Goal: Transaction & Acquisition: Purchase product/service

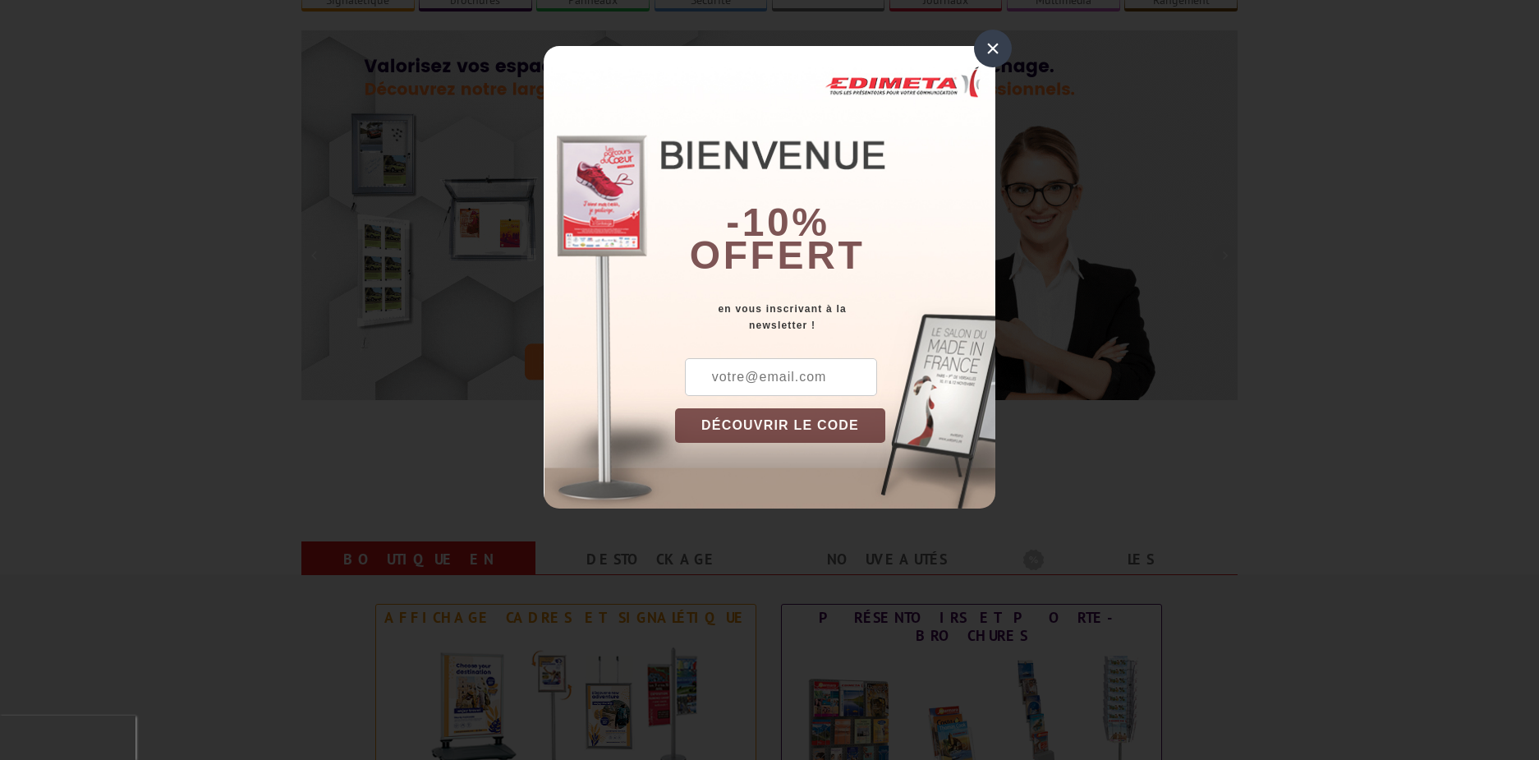
scroll to position [164, 0]
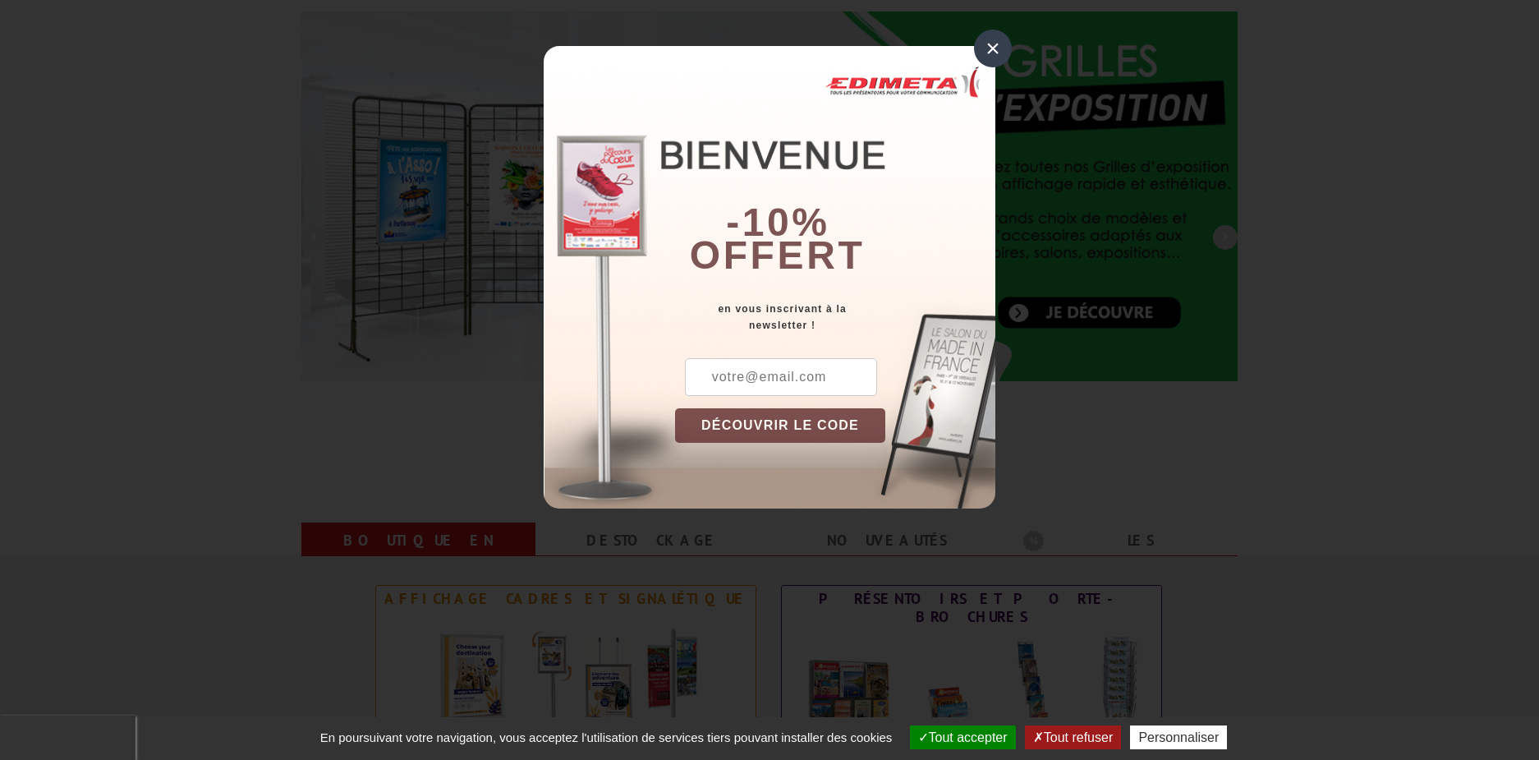
click at [1073, 731] on button "Tout refuser" at bounding box center [1073, 737] width 96 height 24
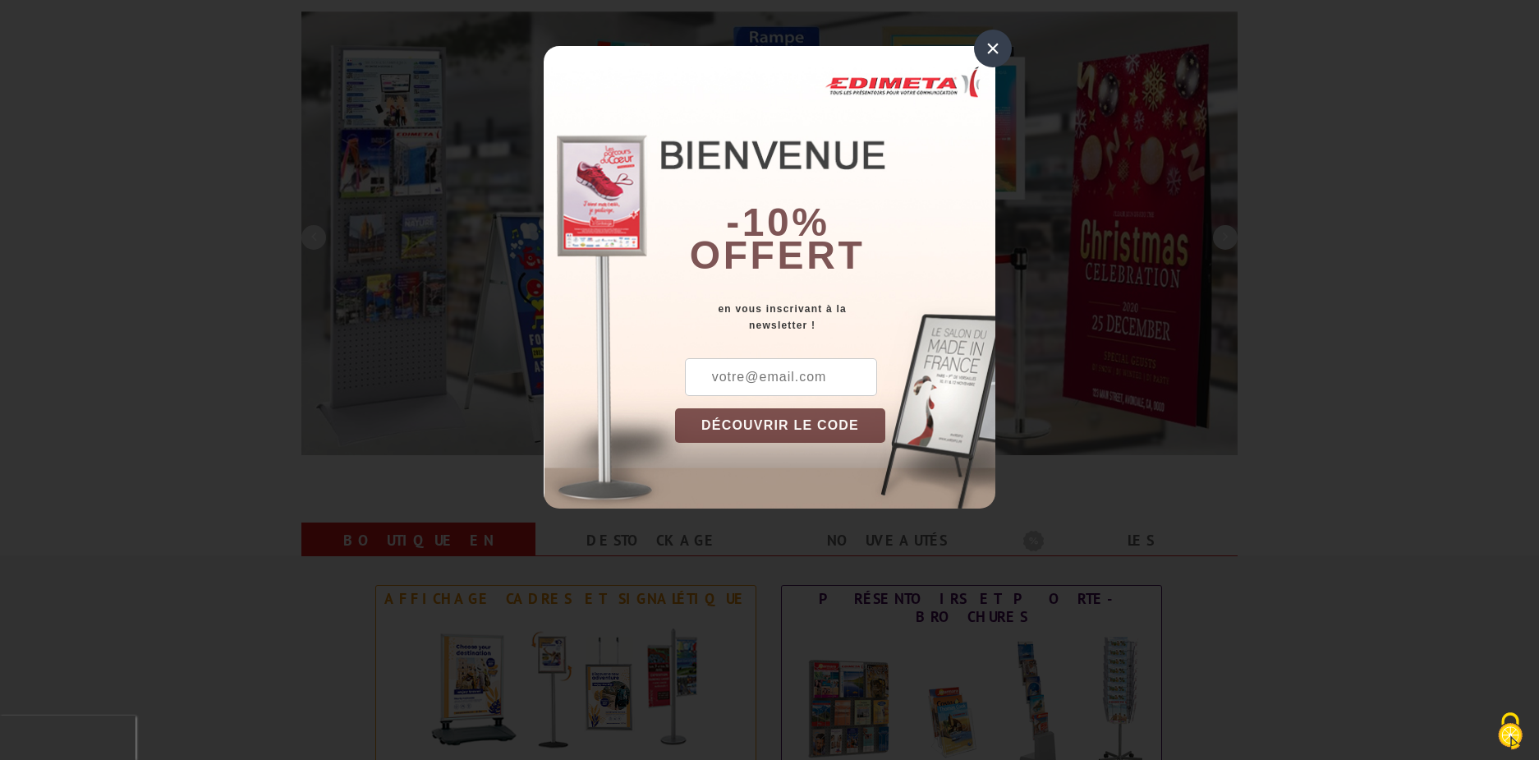
click at [991, 55] on div "×" at bounding box center [993, 49] width 38 height 38
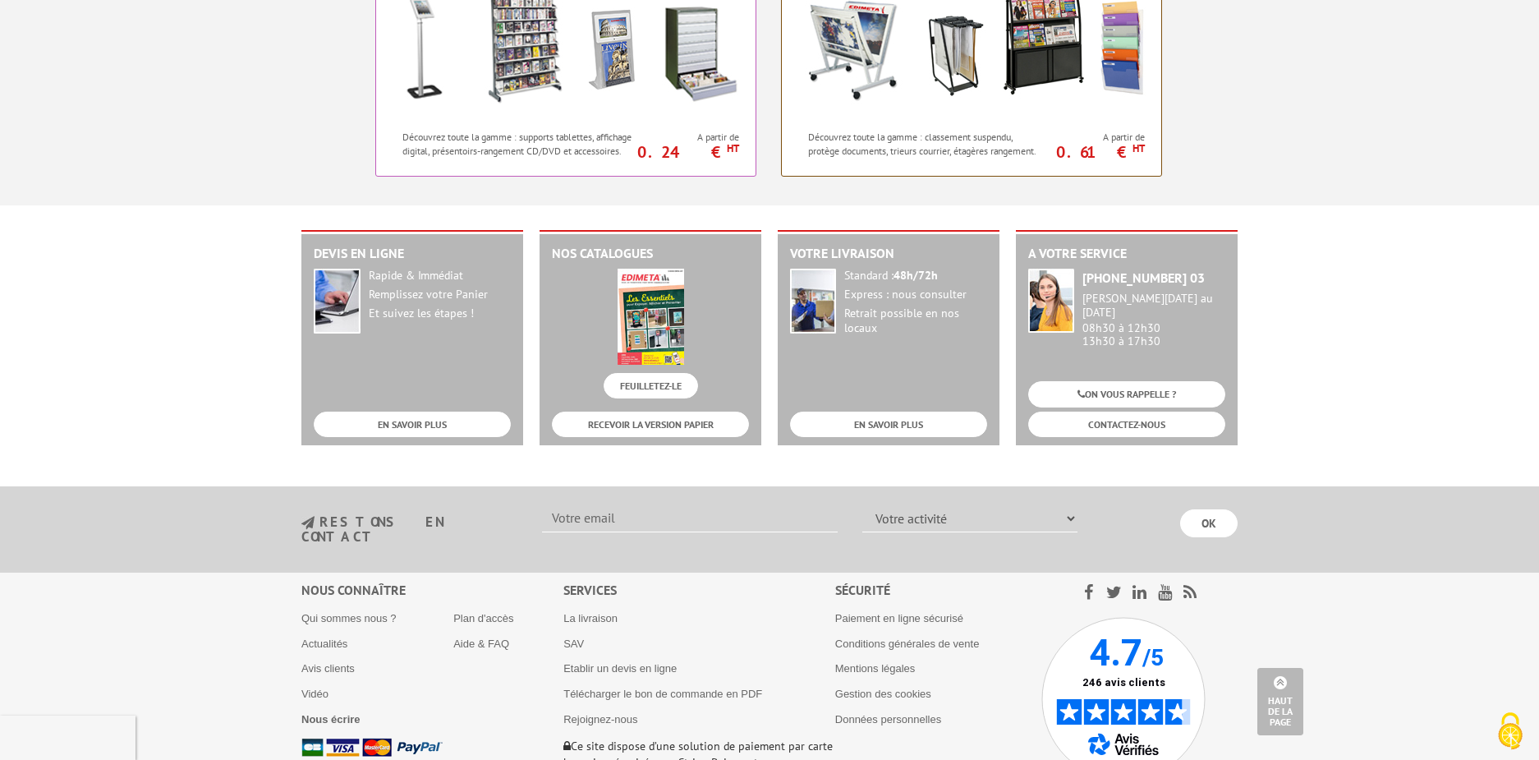
scroll to position [1642, 0]
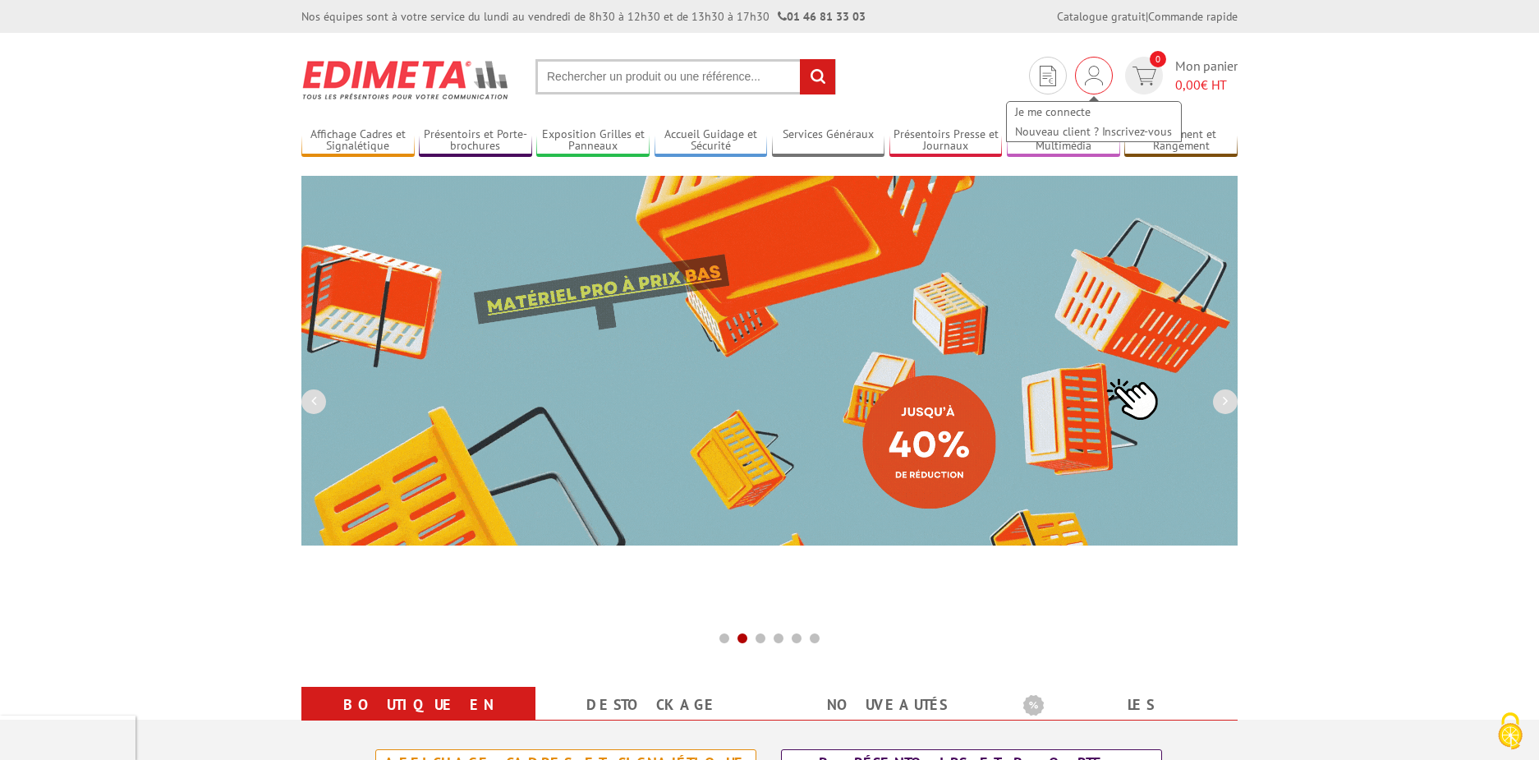
click at [1091, 75] on img at bounding box center [1094, 76] width 18 height 20
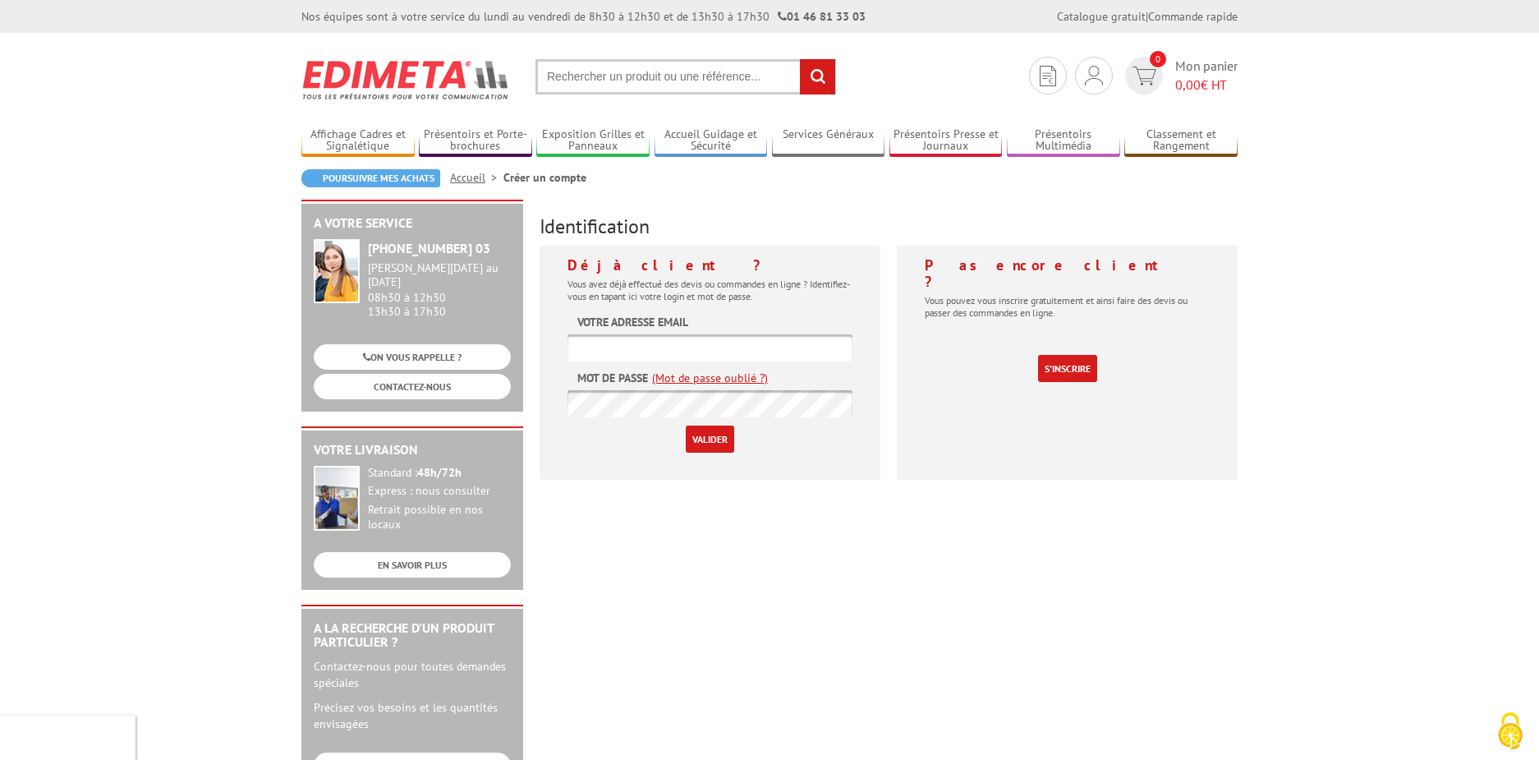
click at [679, 347] on input "text" at bounding box center [709, 347] width 285 height 27
type input "saint-antoine.i@agilis-engineering.com"
click at [712, 440] on input "Valider" at bounding box center [710, 438] width 48 height 27
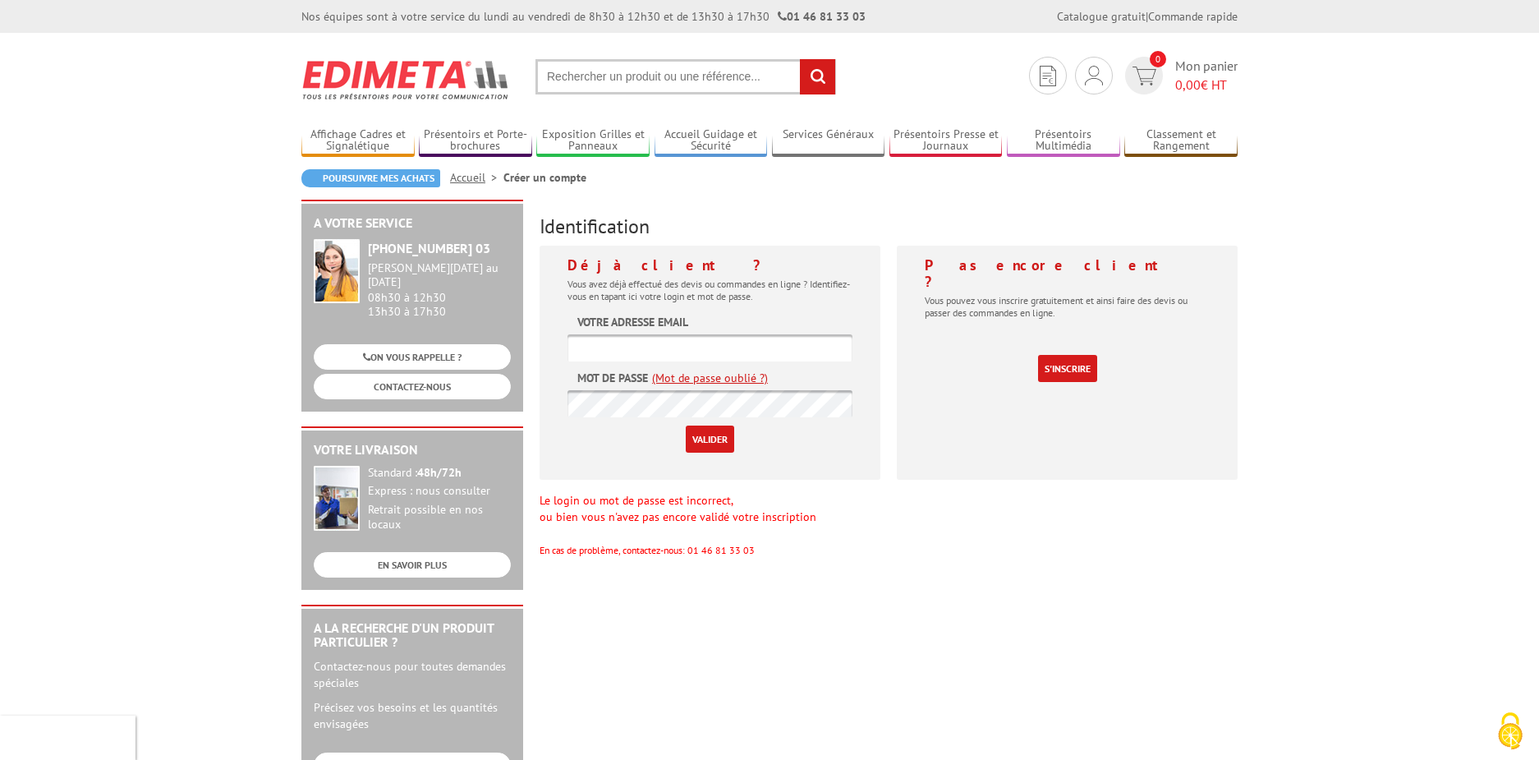
click at [695, 348] on input "text" at bounding box center [709, 347] width 285 height 27
type input "[EMAIL_ADDRESS][DOMAIN_NAME]"
click at [686, 425] on input "Valider" at bounding box center [710, 438] width 48 height 27
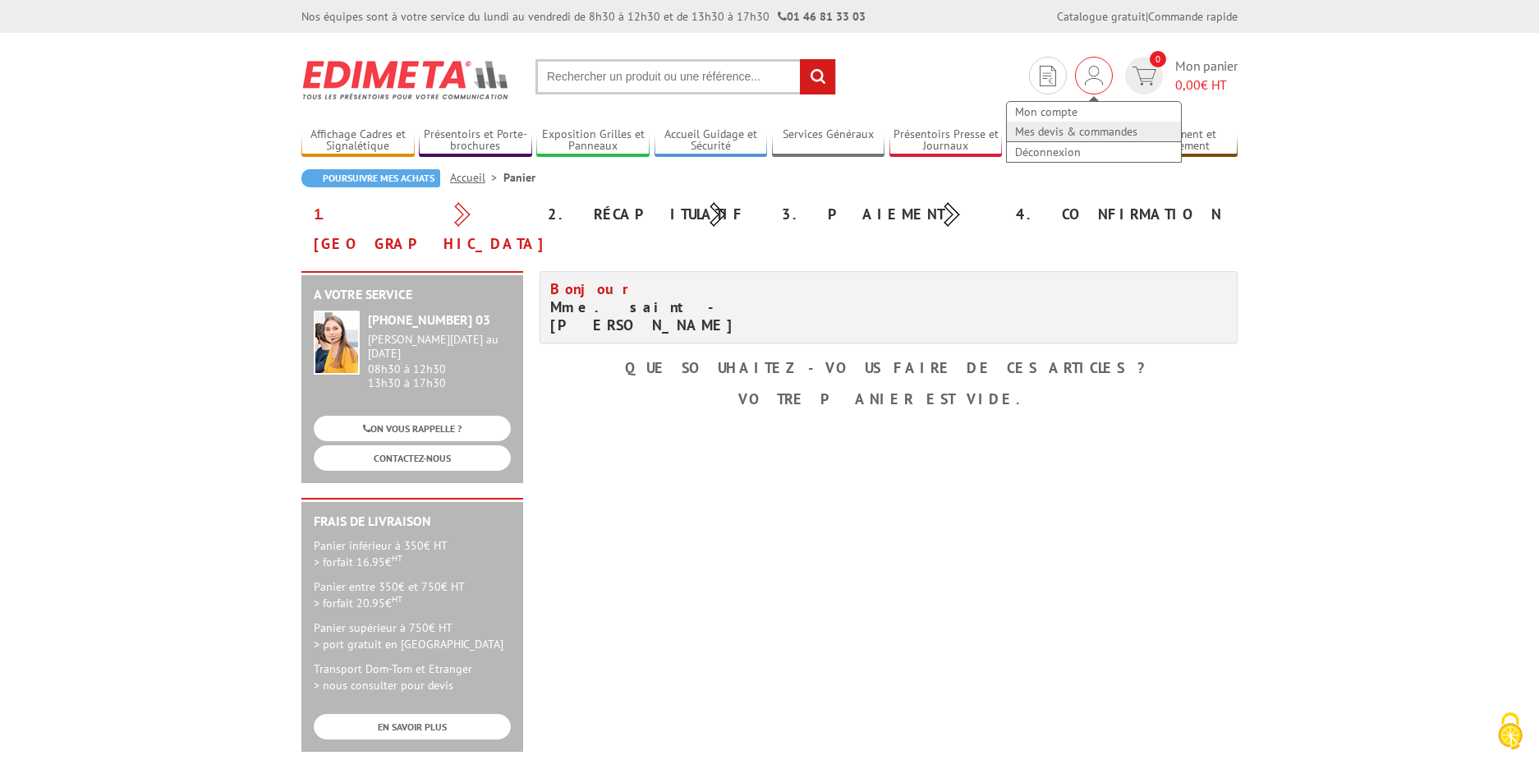
click at [1073, 131] on link "Mes devis & commandes" at bounding box center [1094, 132] width 174 height 20
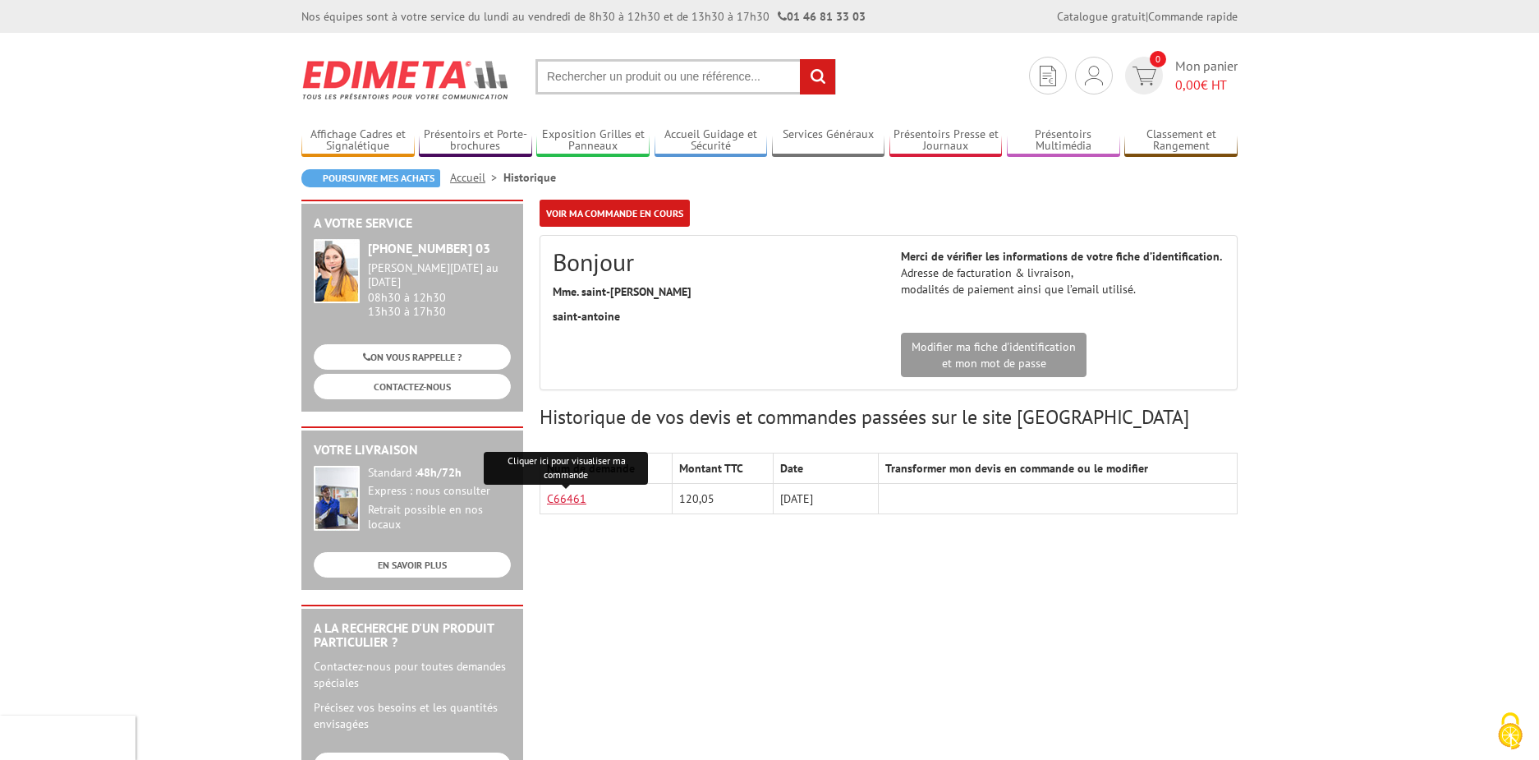
click at [570, 495] on link "C66461" at bounding box center [566, 498] width 39 height 15
click at [611, 78] on input "text" at bounding box center [685, 76] width 301 height 35
type input "cadre déco"
click at [815, 88] on input "rechercher" at bounding box center [817, 76] width 35 height 35
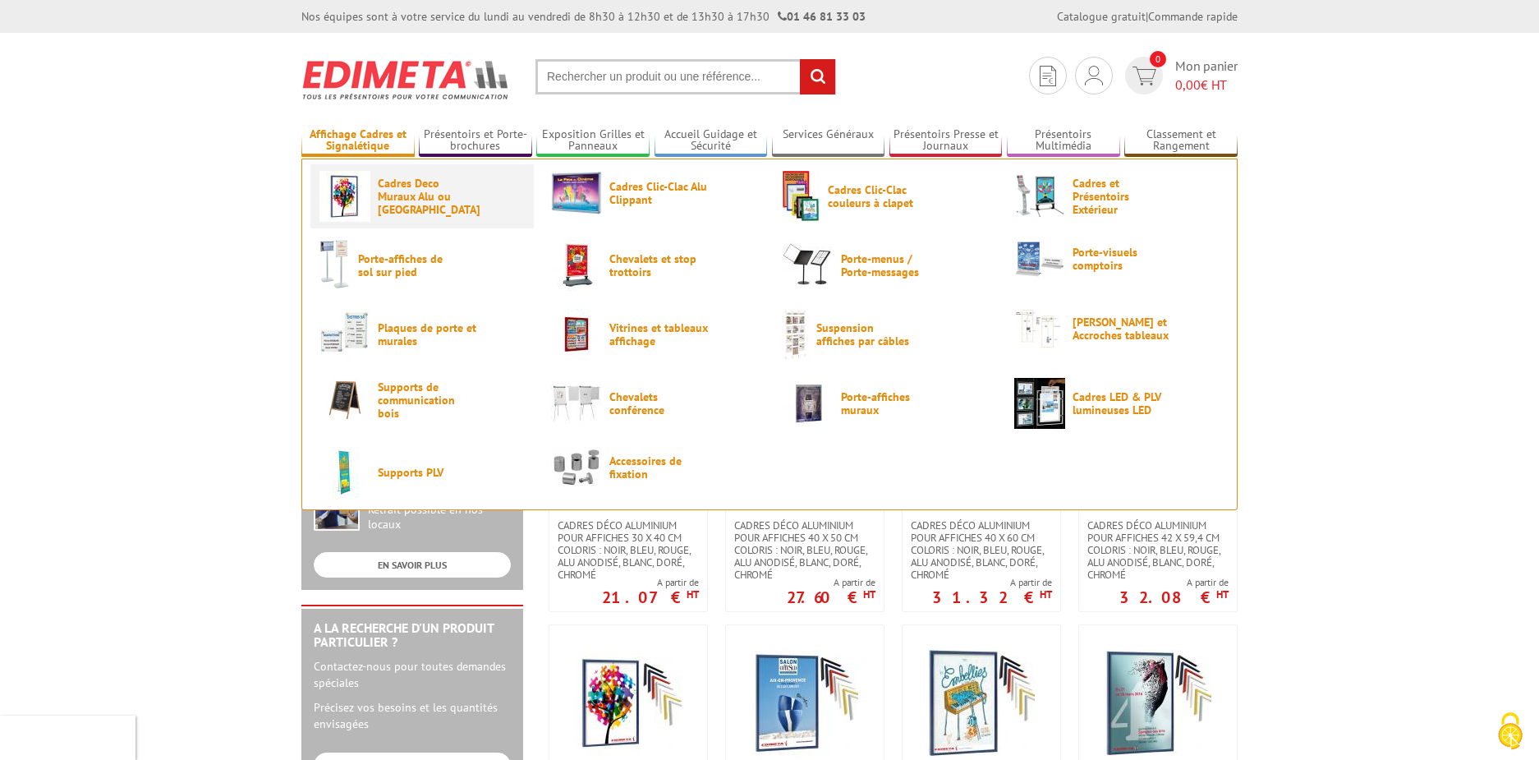
click at [405, 192] on span "Cadres Deco Muraux Alu ou [GEOGRAPHIC_DATA]" at bounding box center [427, 196] width 99 height 39
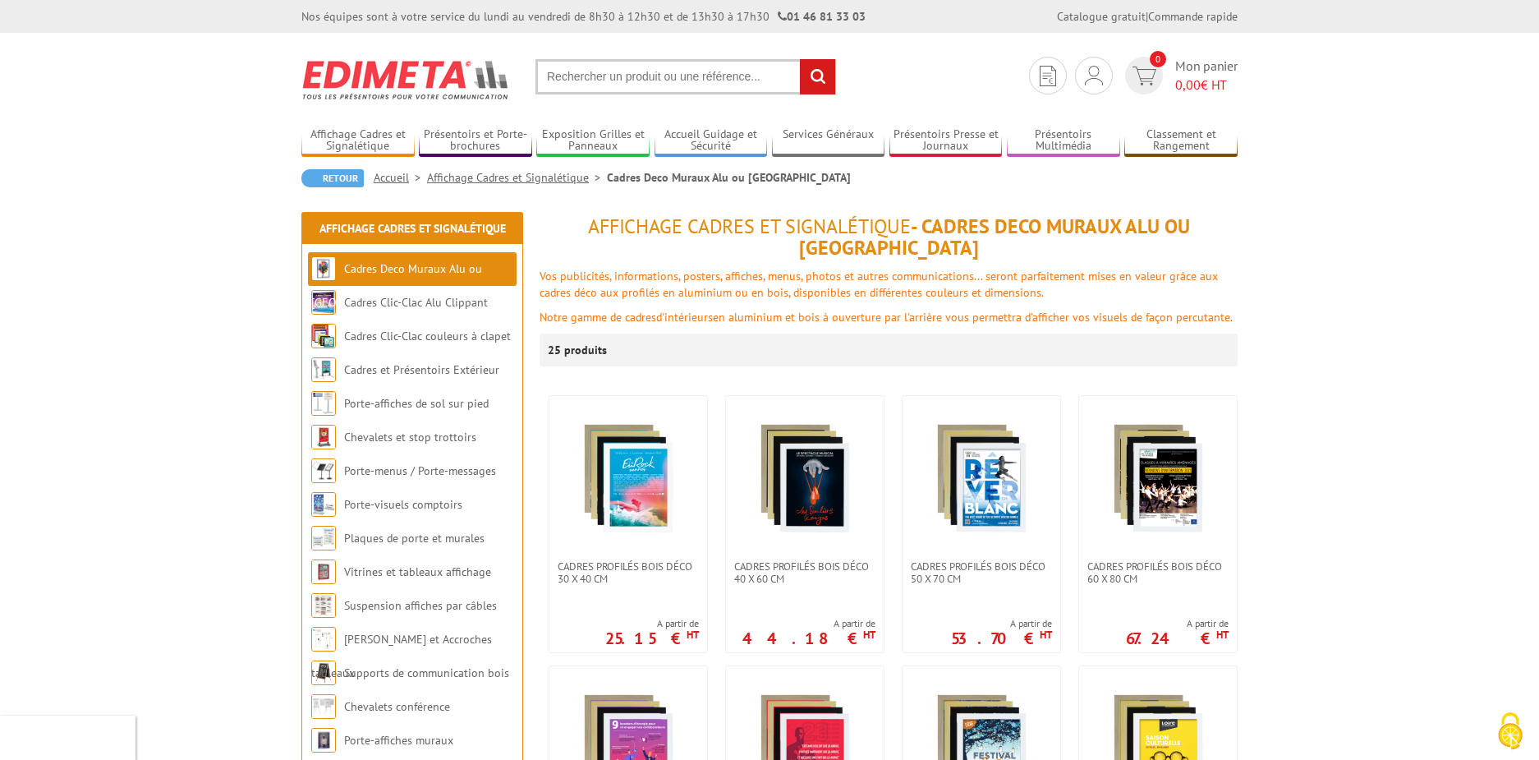
click at [579, 83] on input "text" at bounding box center [685, 76] width 301 height 35
type input "cadre déco a0"
click at [800, 59] on input "rechercher" at bounding box center [817, 76] width 35 height 35
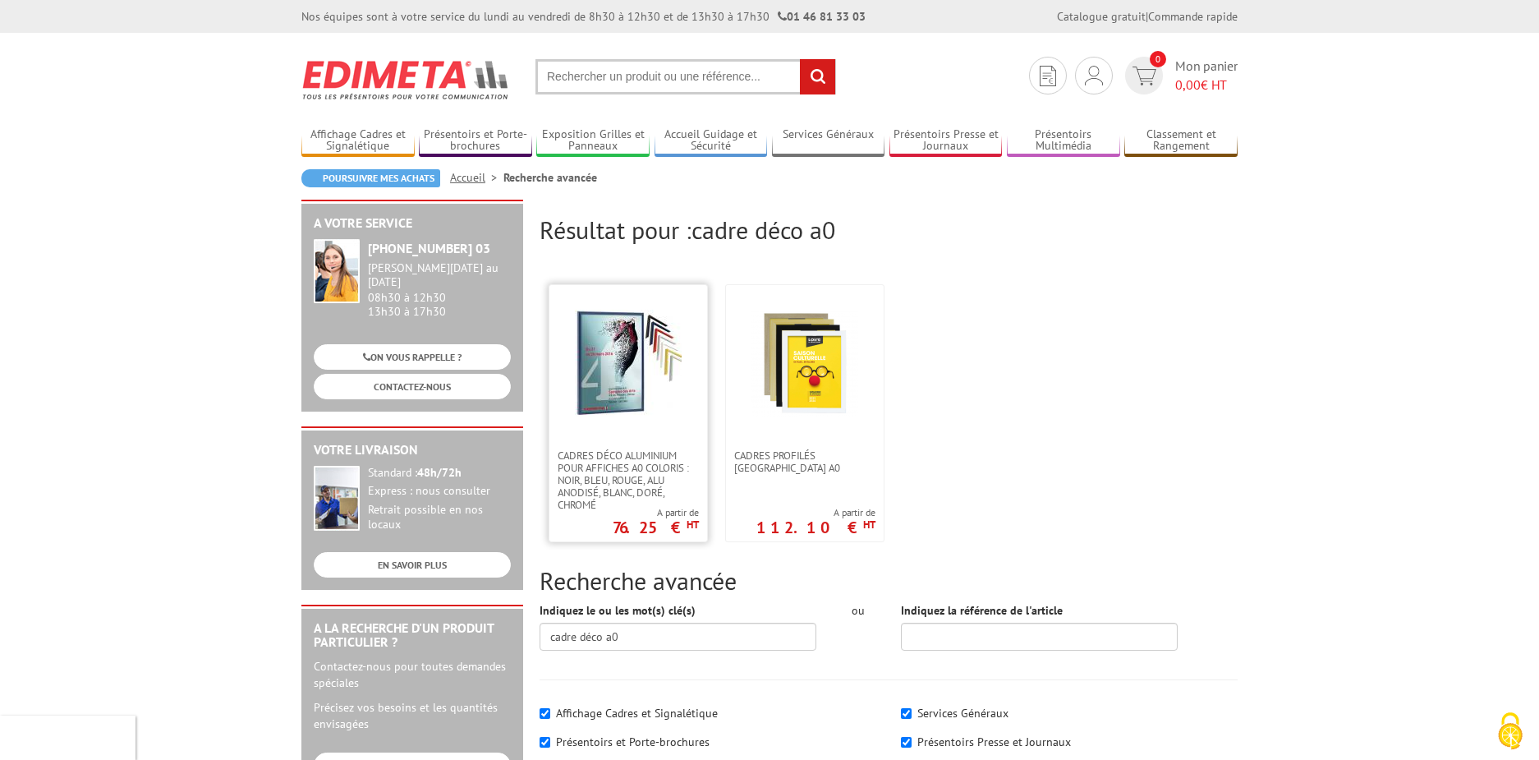
click at [636, 374] on img at bounding box center [628, 363] width 107 height 107
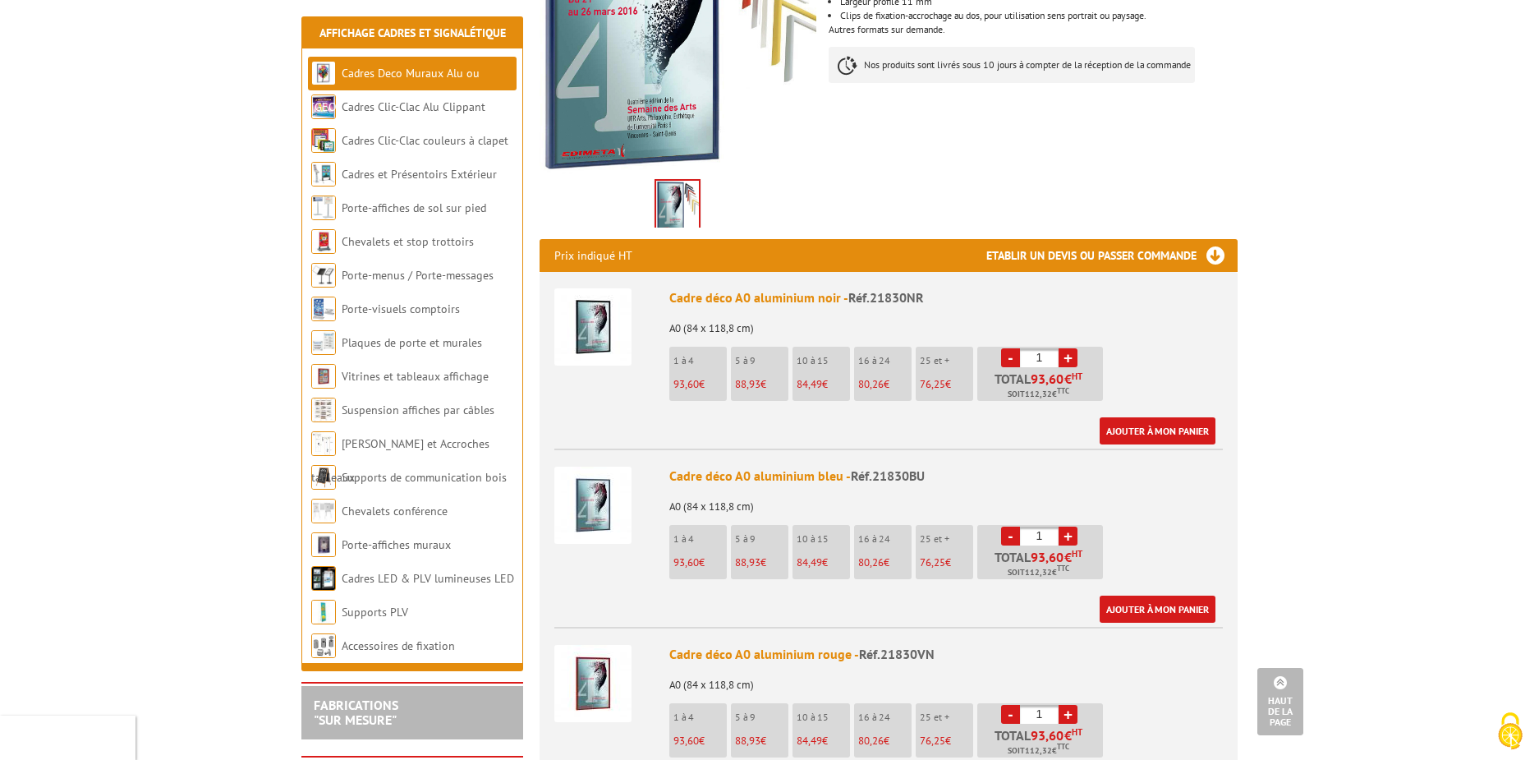
scroll to position [411, 0]
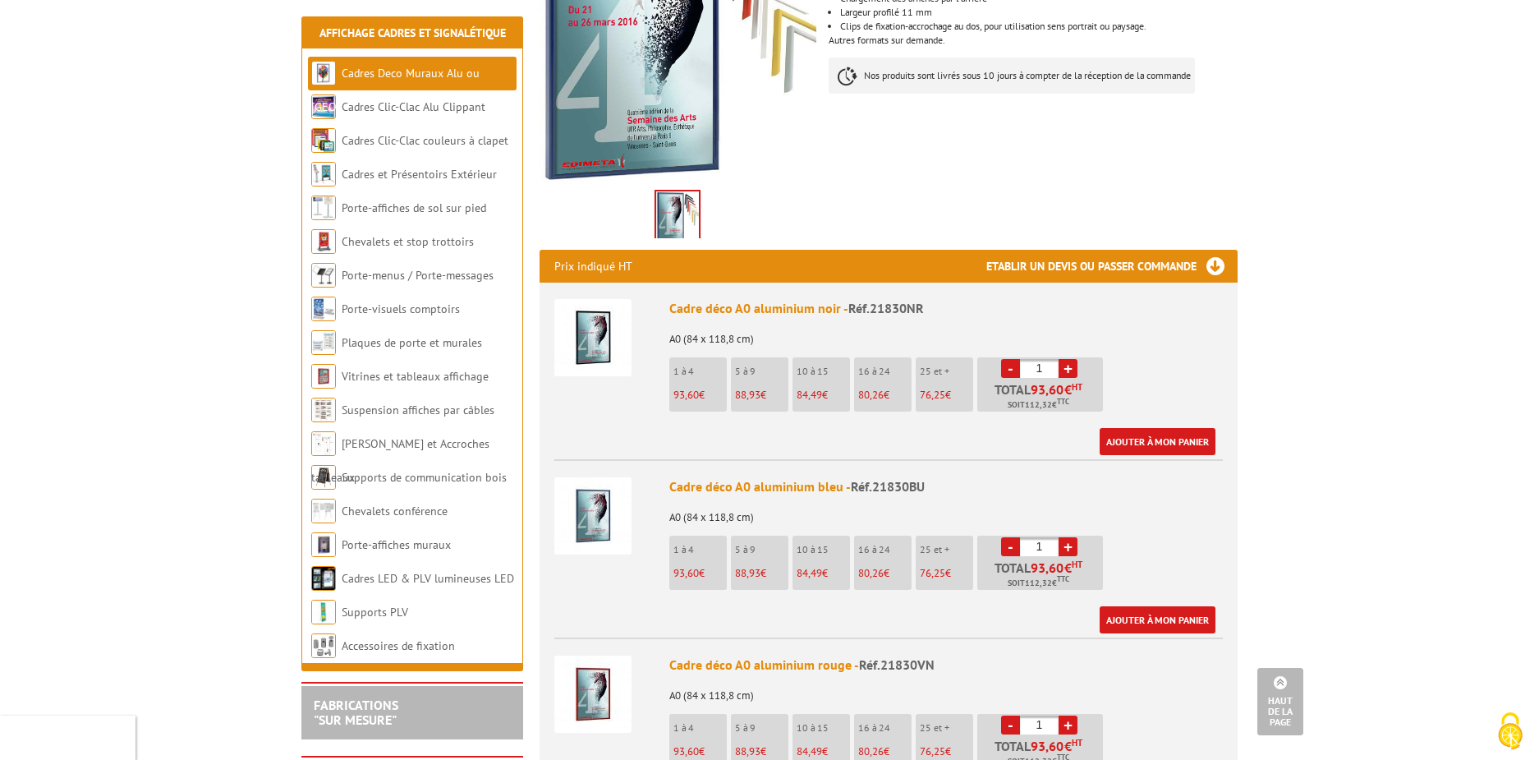
click at [602, 492] on img at bounding box center [592, 515] width 77 height 77
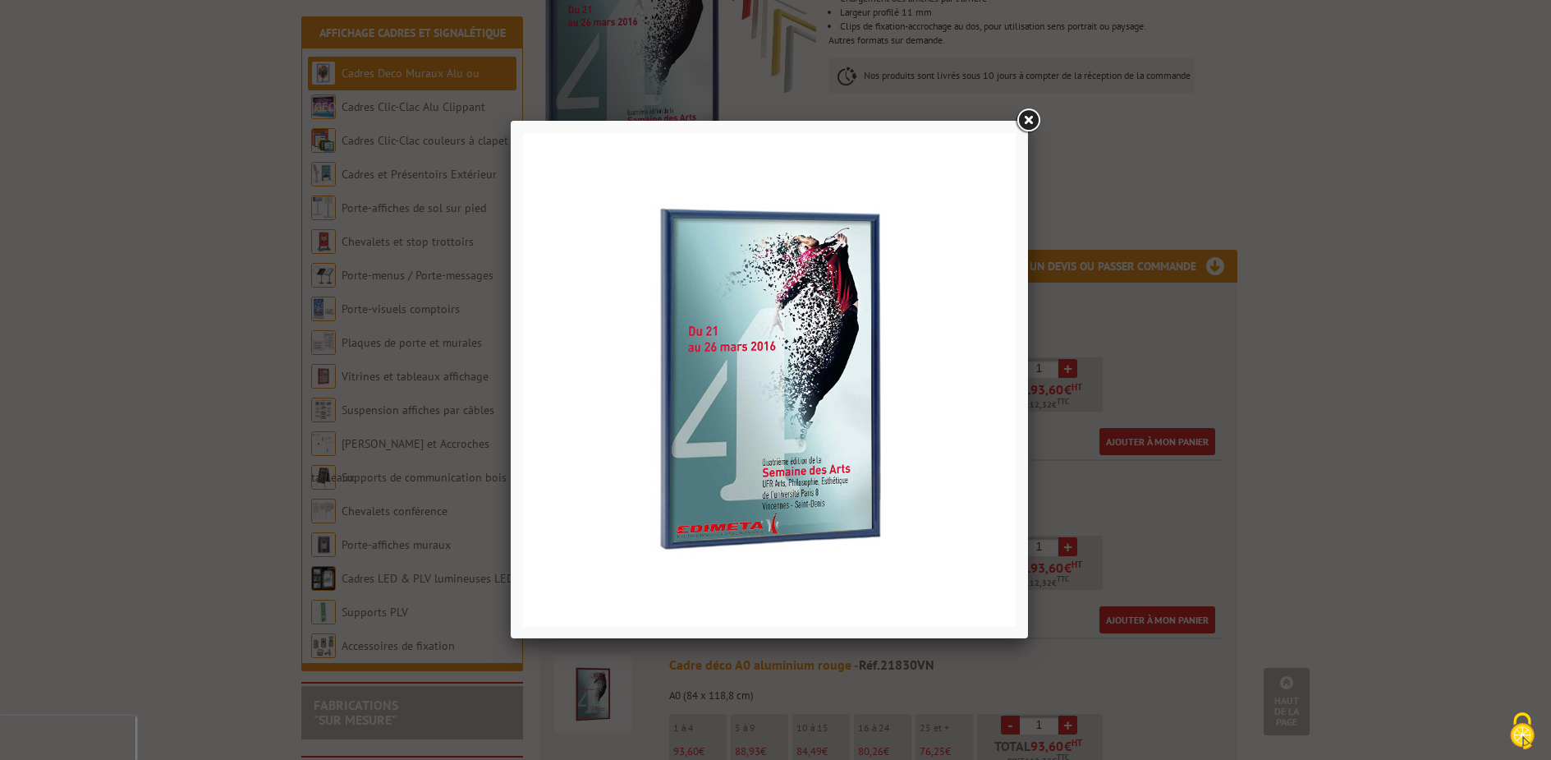
click at [1025, 119] on link at bounding box center [1028, 121] width 30 height 30
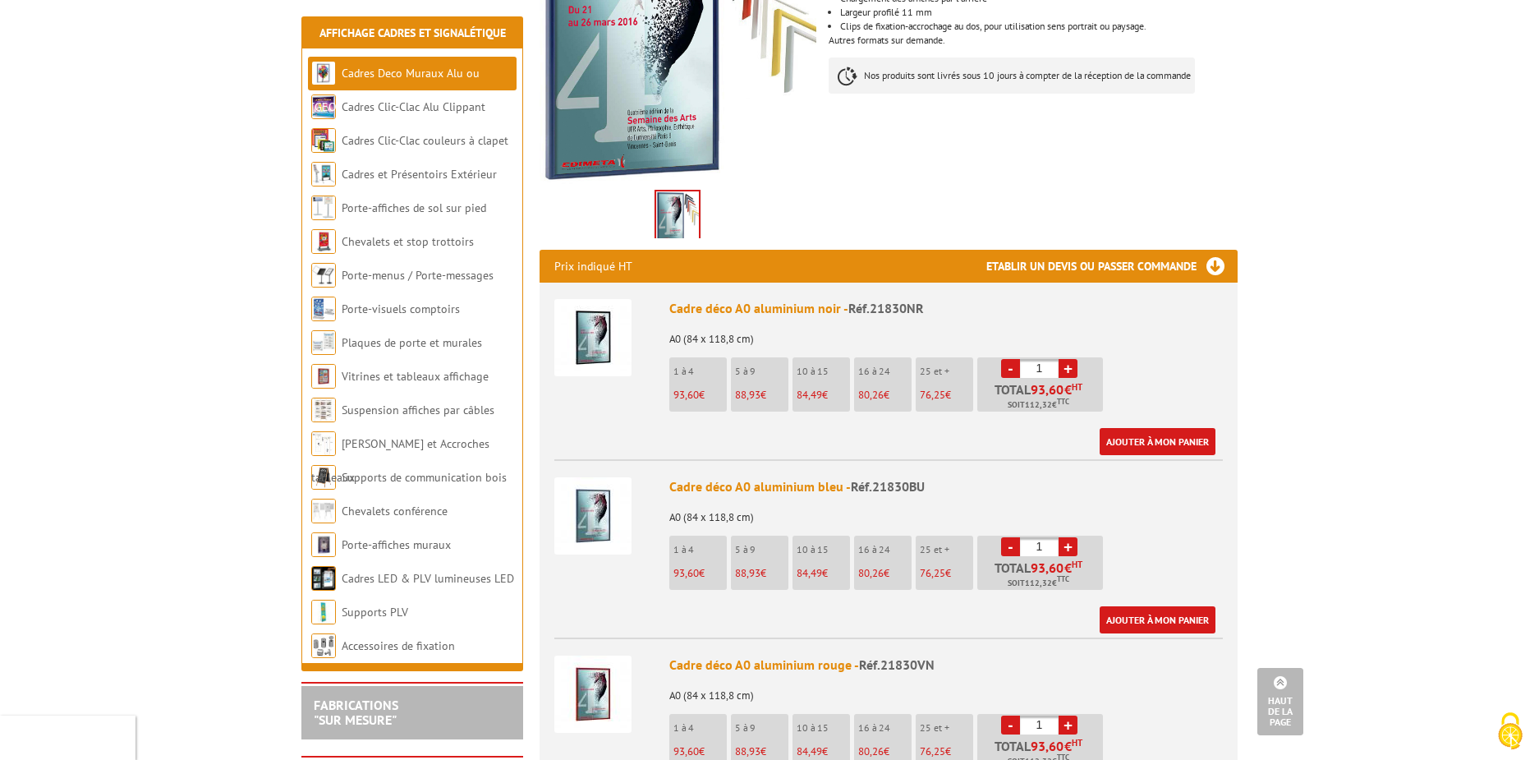
click at [603, 502] on img at bounding box center [592, 515] width 77 height 77
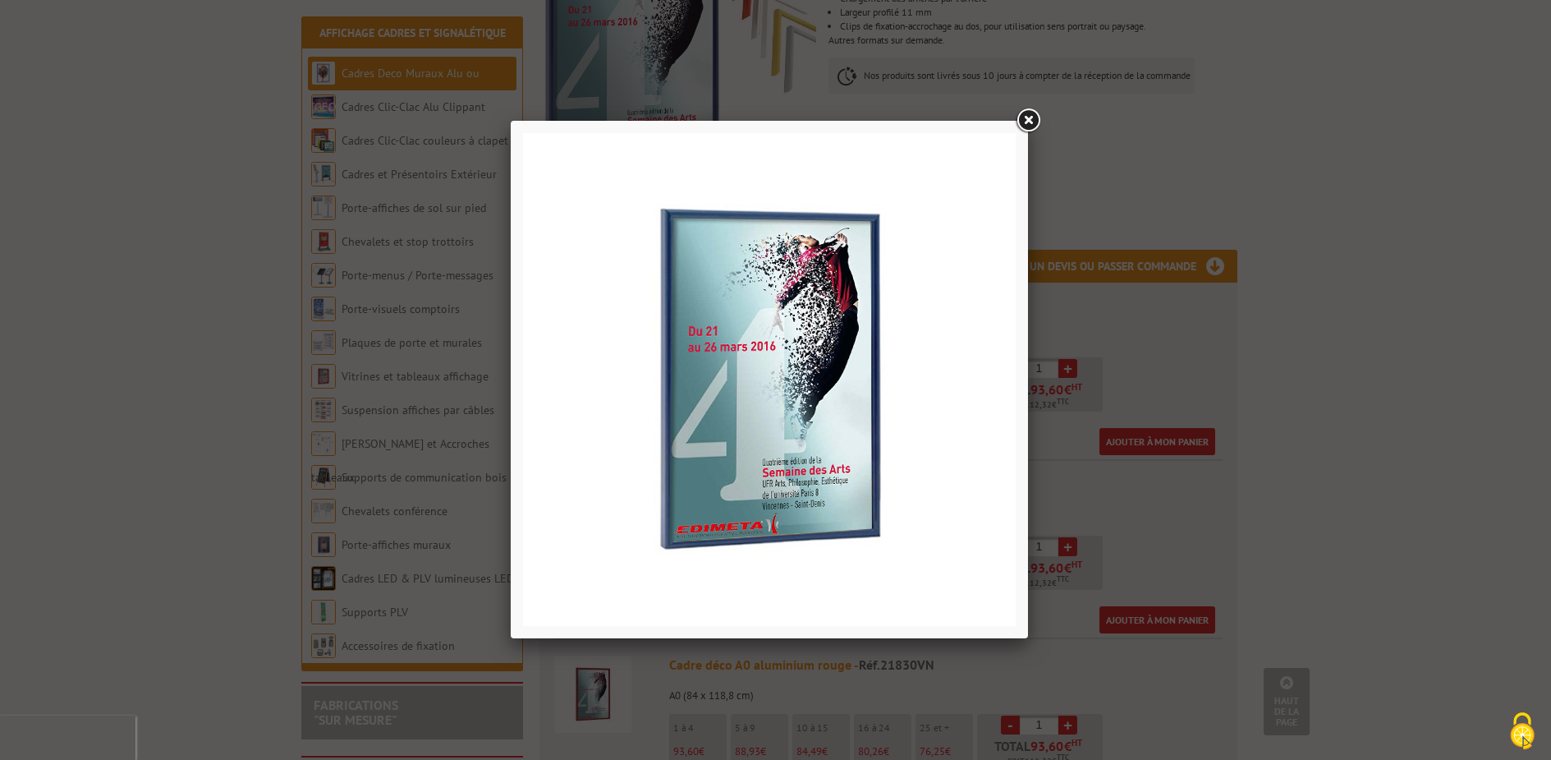
click at [1029, 120] on link at bounding box center [1028, 121] width 30 height 30
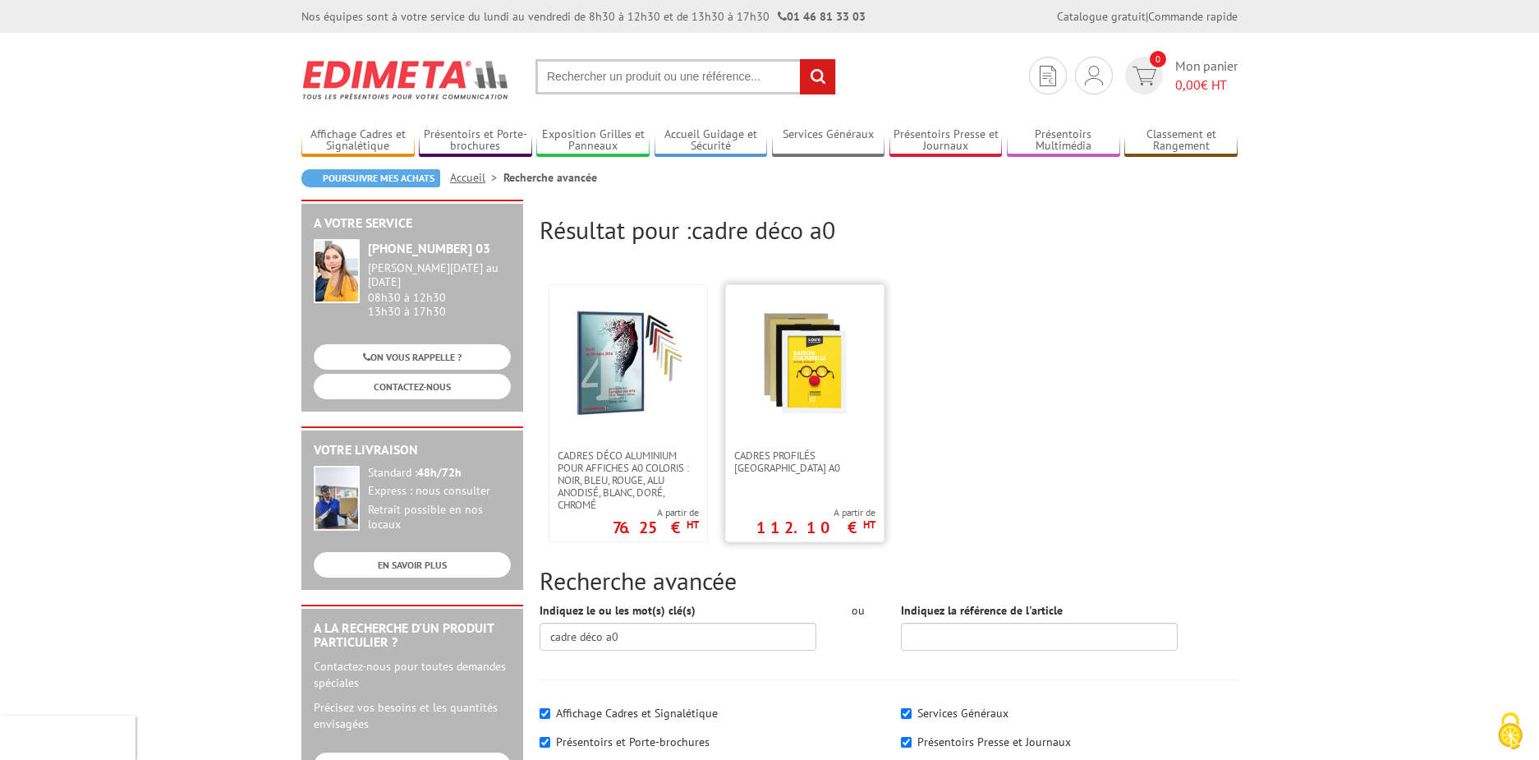
click at [834, 373] on img at bounding box center [804, 363] width 107 height 107
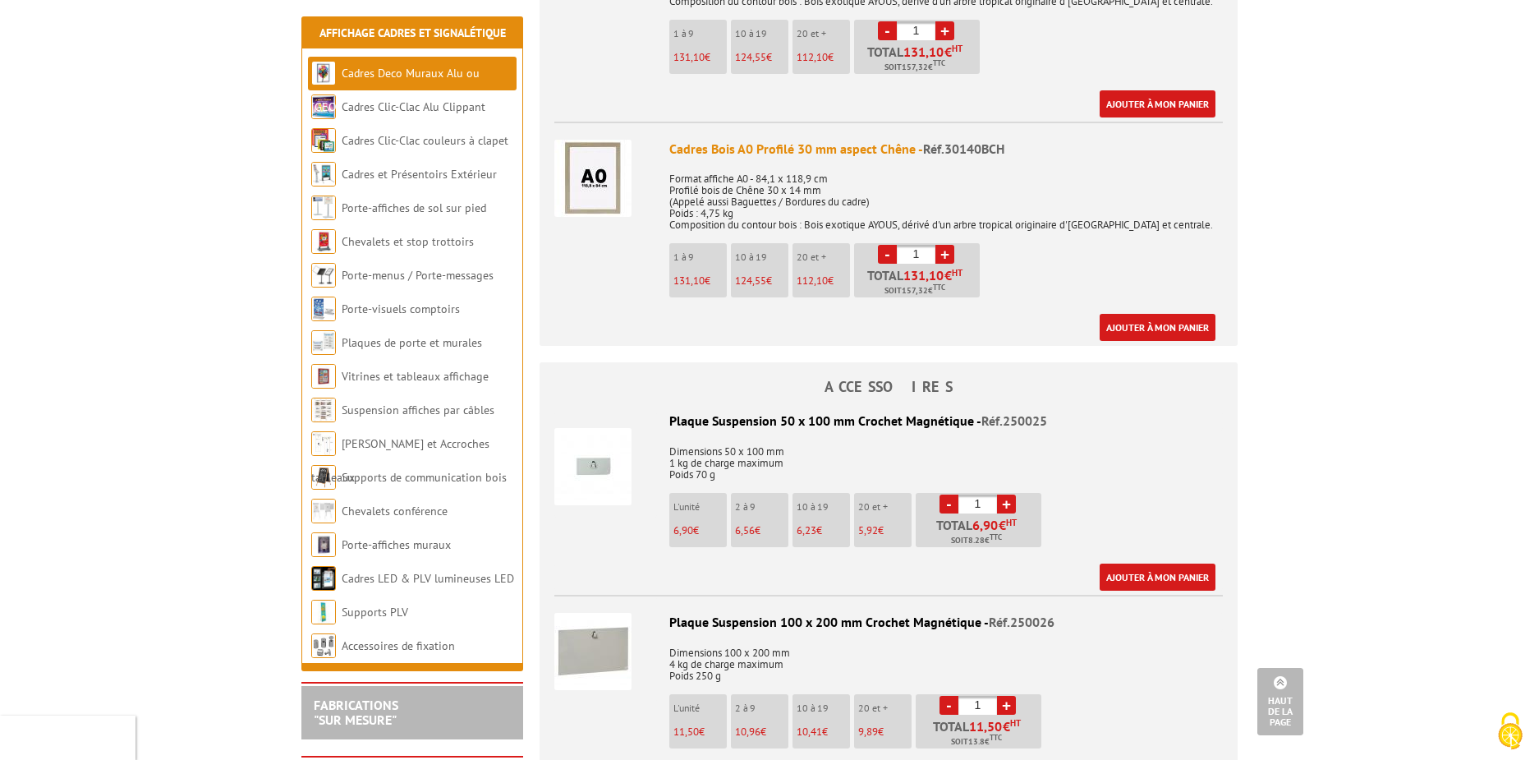
scroll to position [985, 0]
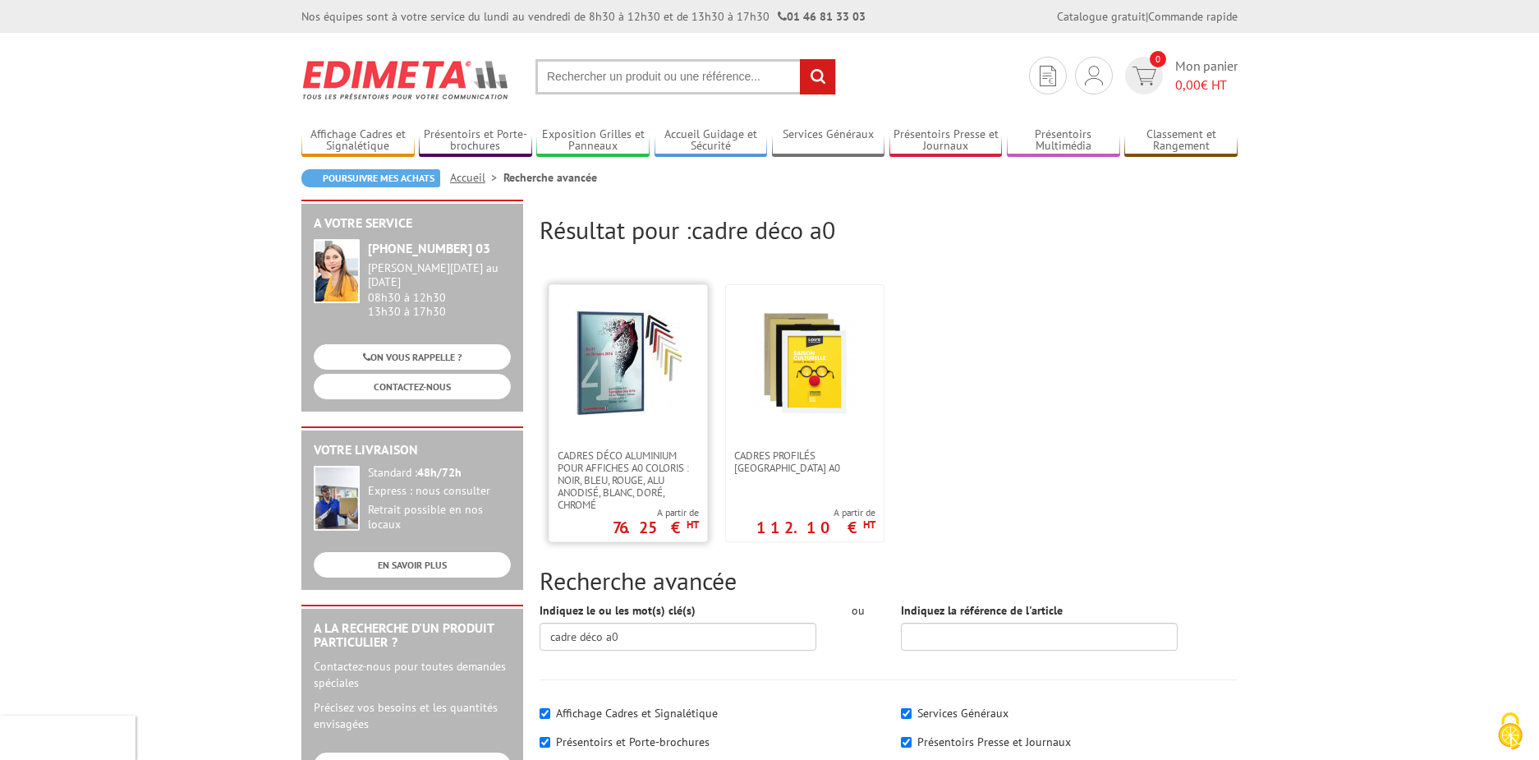
click at [649, 352] on img at bounding box center [628, 363] width 107 height 107
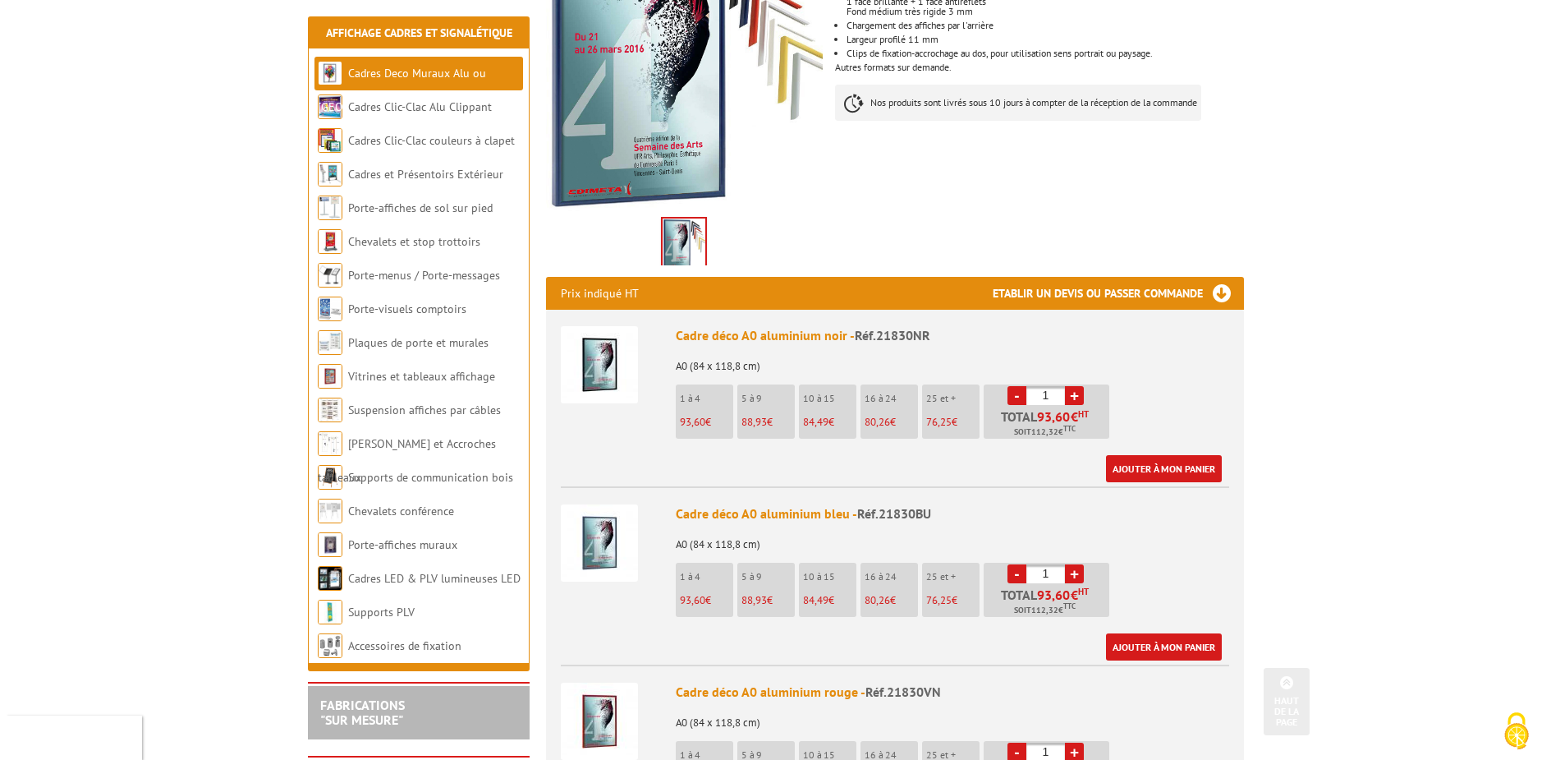
scroll to position [411, 0]
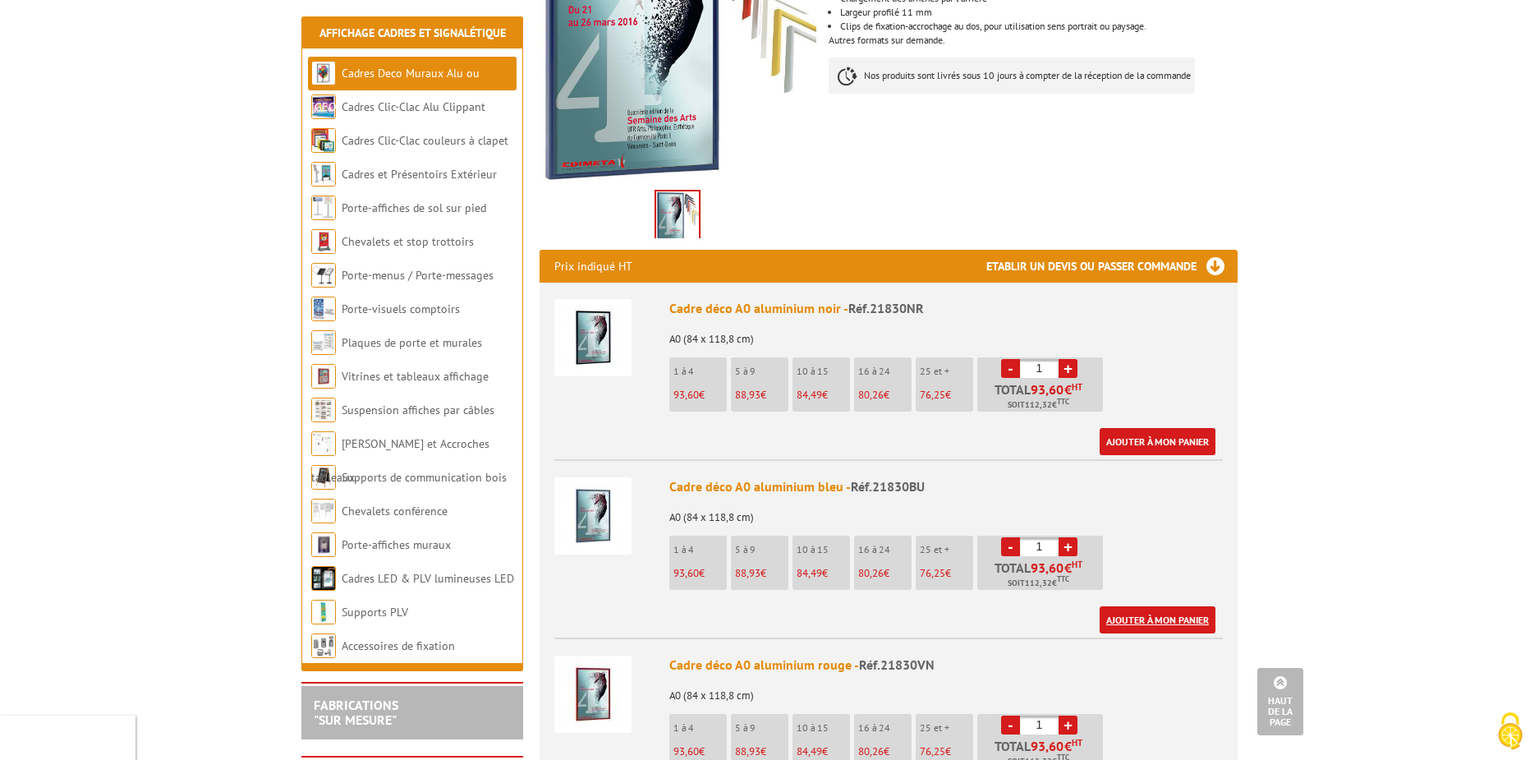
click at [1119, 606] on link "Ajouter à mon panier" at bounding box center [1158, 619] width 116 height 27
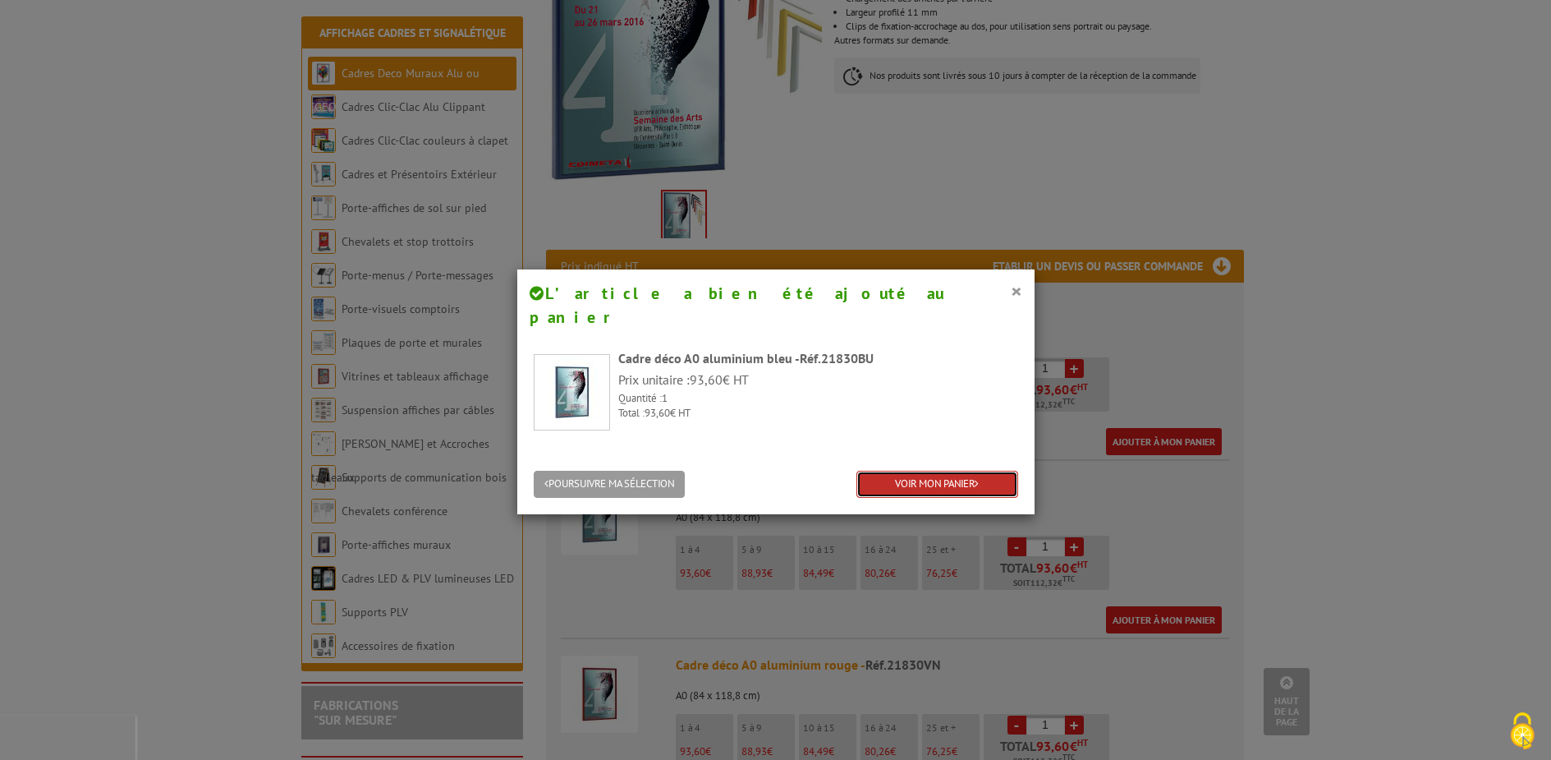
click at [898, 471] on link "VOIR MON PANIER" at bounding box center [938, 484] width 162 height 27
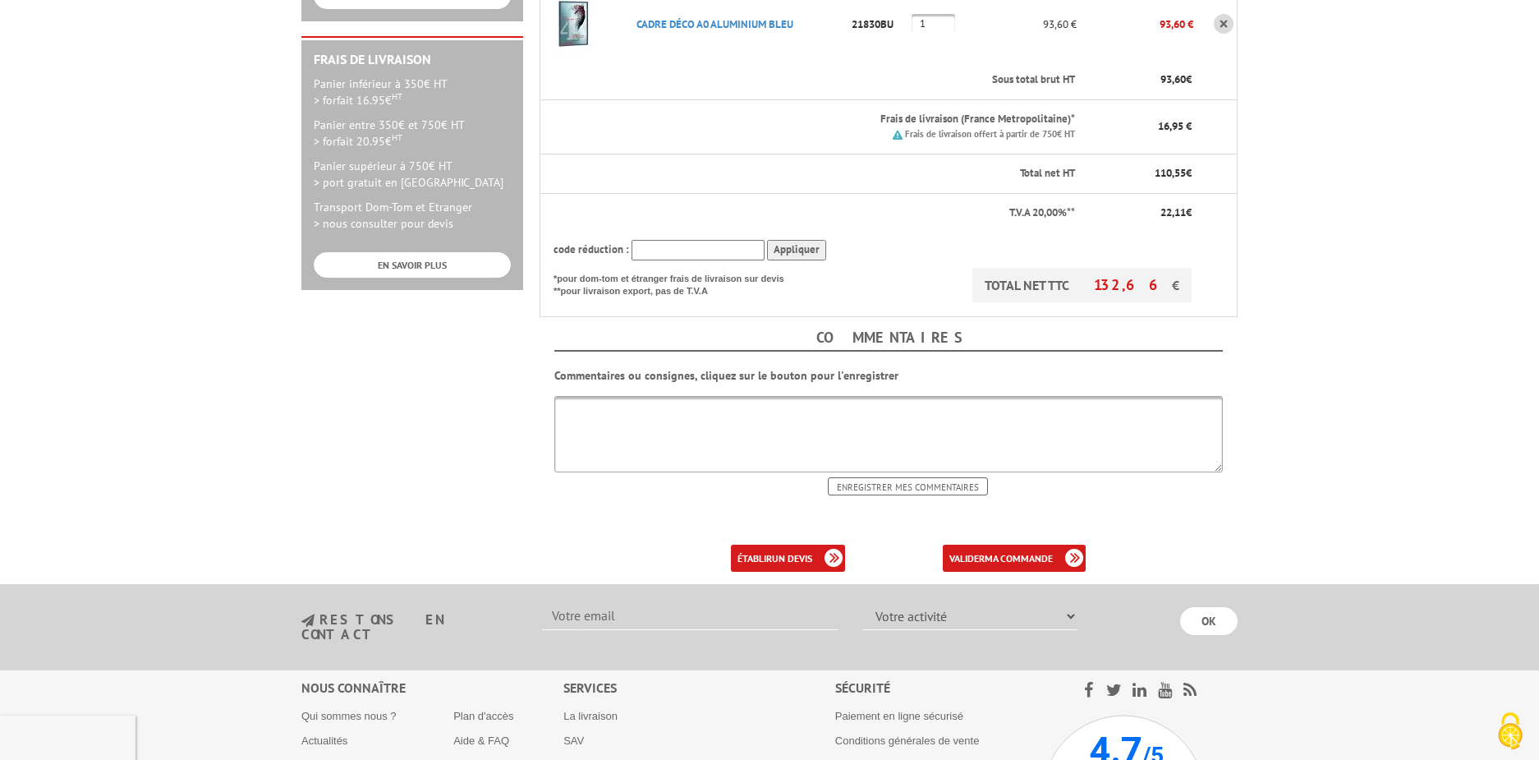
scroll to position [493, 0]
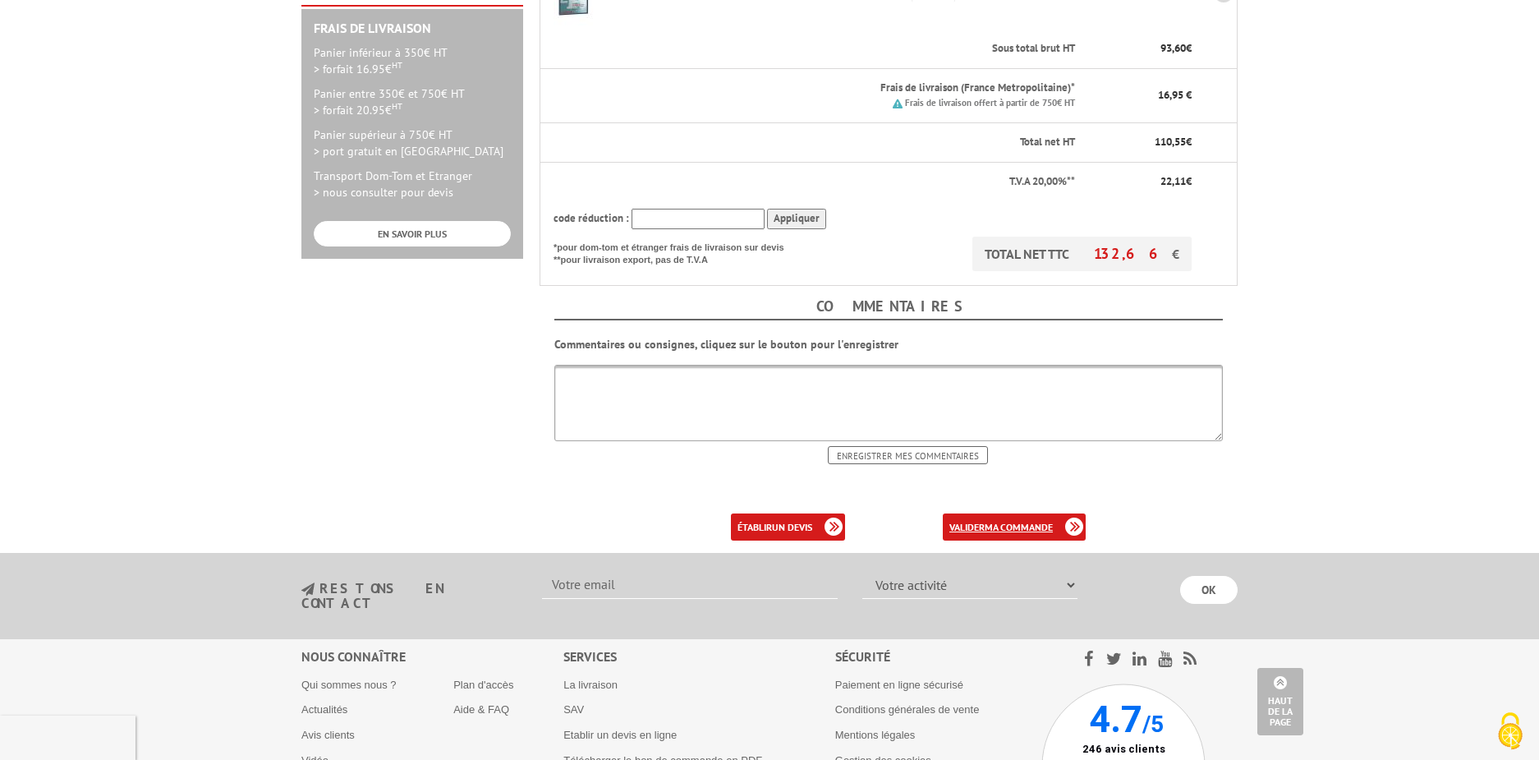
click at [1012, 521] on b "ma commande" at bounding box center [1019, 527] width 68 height 12
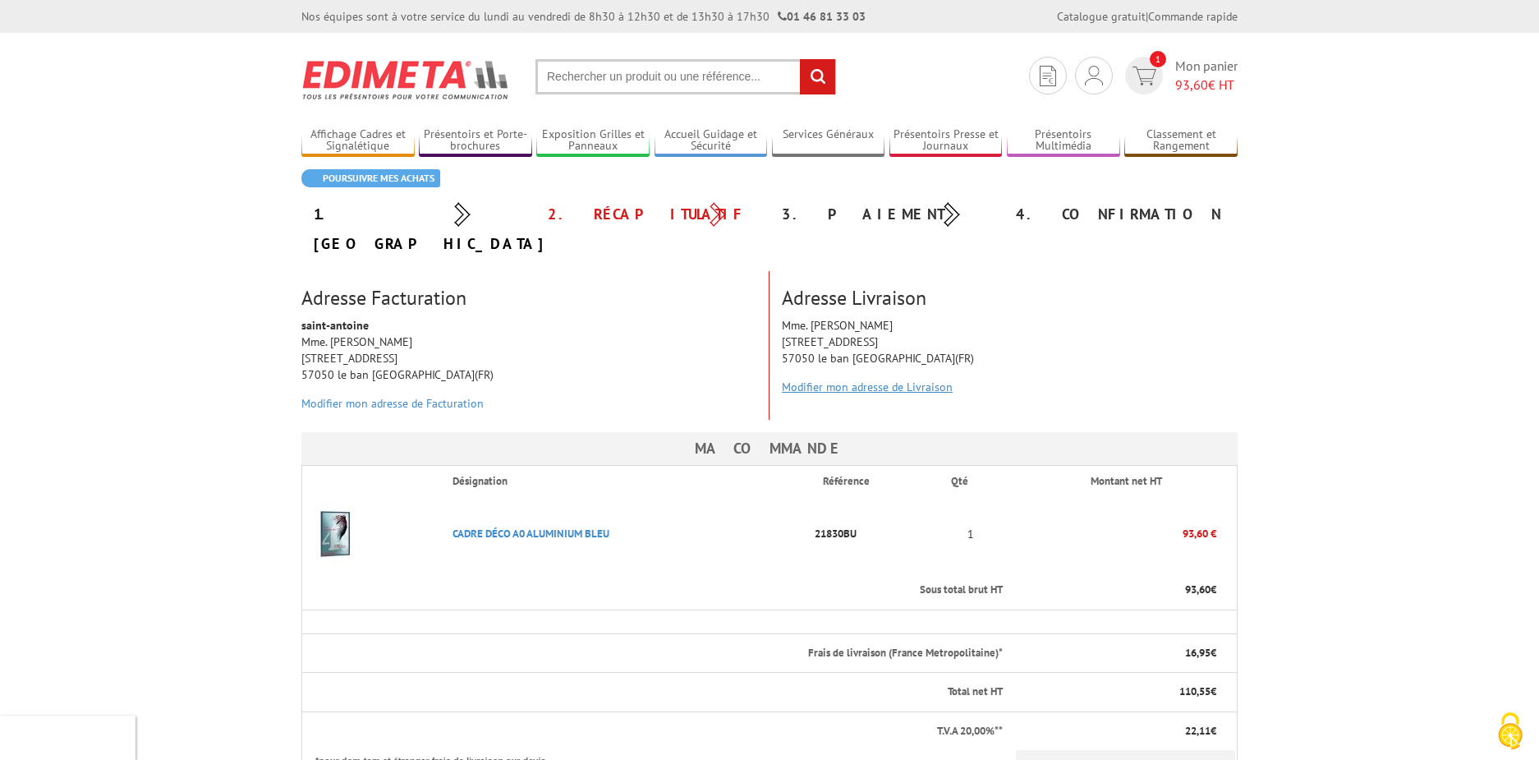
click at [879, 379] on link "Modifier mon adresse de Livraison" at bounding box center [867, 386] width 171 height 15
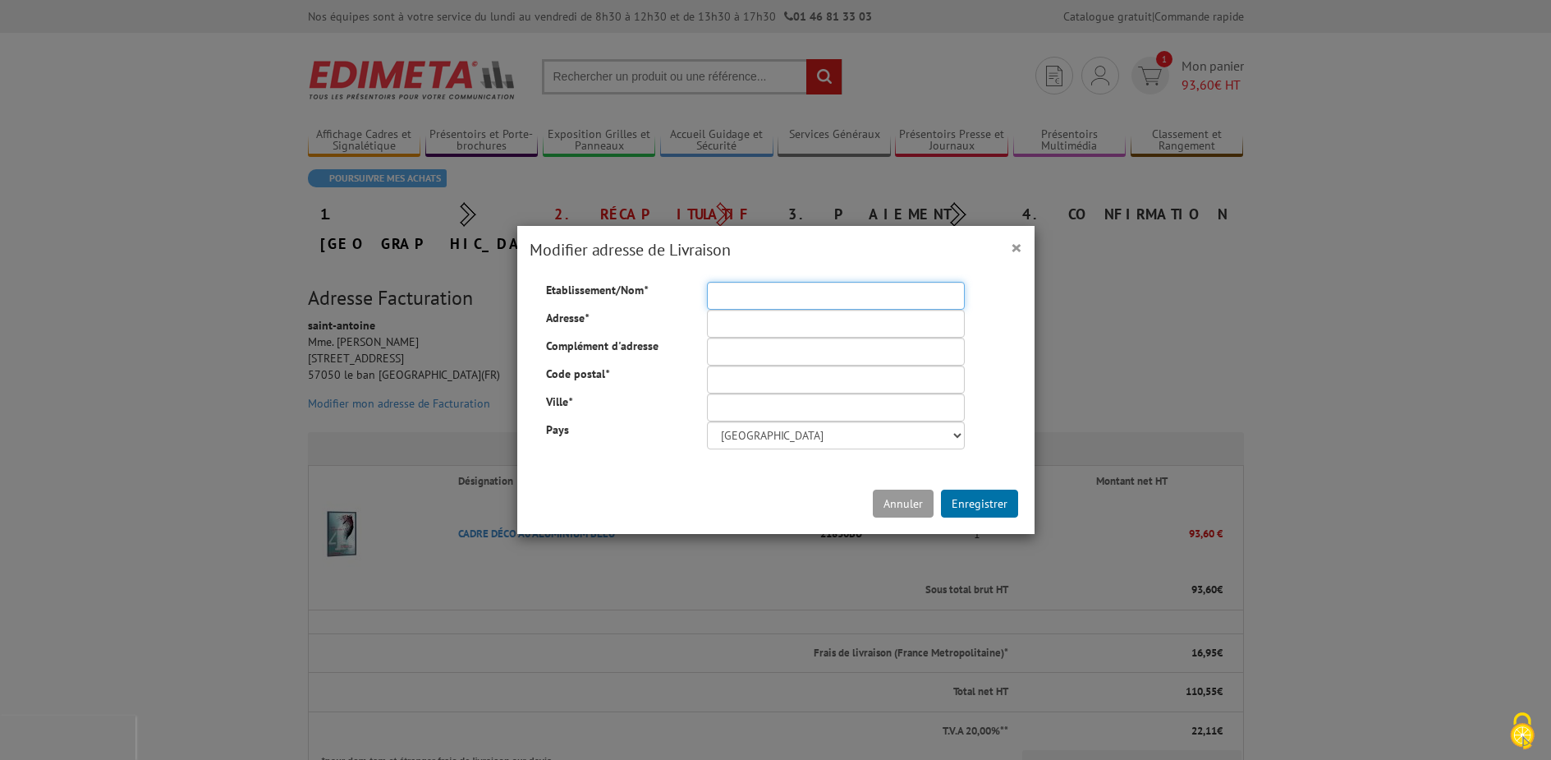
click at [838, 297] on input "Etablissement/Nom *" at bounding box center [836, 296] width 258 height 28
type input "I"
type input "[PERSON_NAME]"
click at [818, 329] on input "Adresse *" at bounding box center [836, 324] width 258 height 28
type input "Ferme de Froidcul"
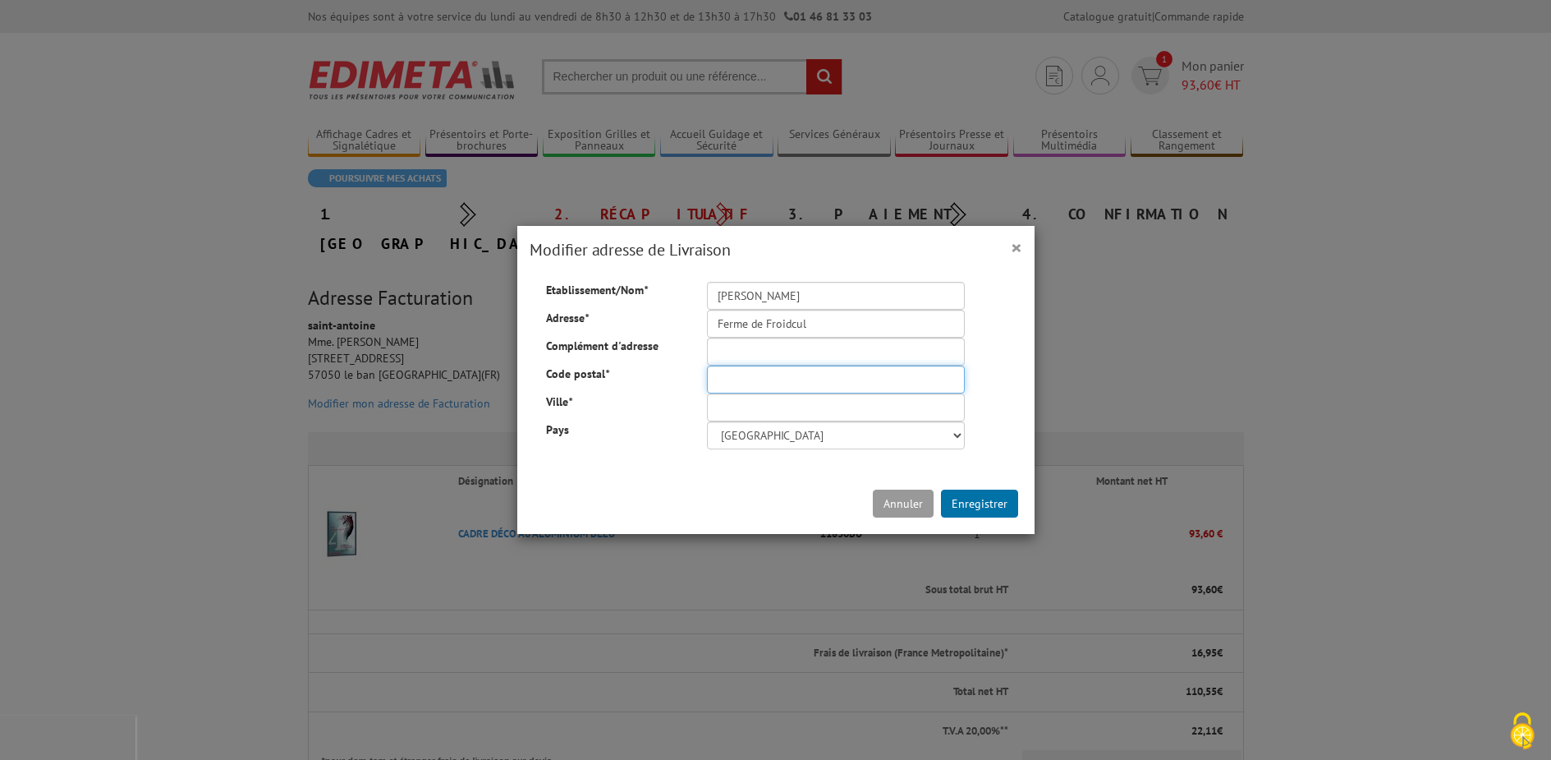
click at [821, 379] on input "Code postal *" at bounding box center [836, 379] width 258 height 28
type input "54260"
click at [829, 409] on input "Ville *" at bounding box center [836, 407] width 258 height 28
type input "Longuyon"
click at [970, 512] on button "Enregistrer" at bounding box center [979, 503] width 77 height 28
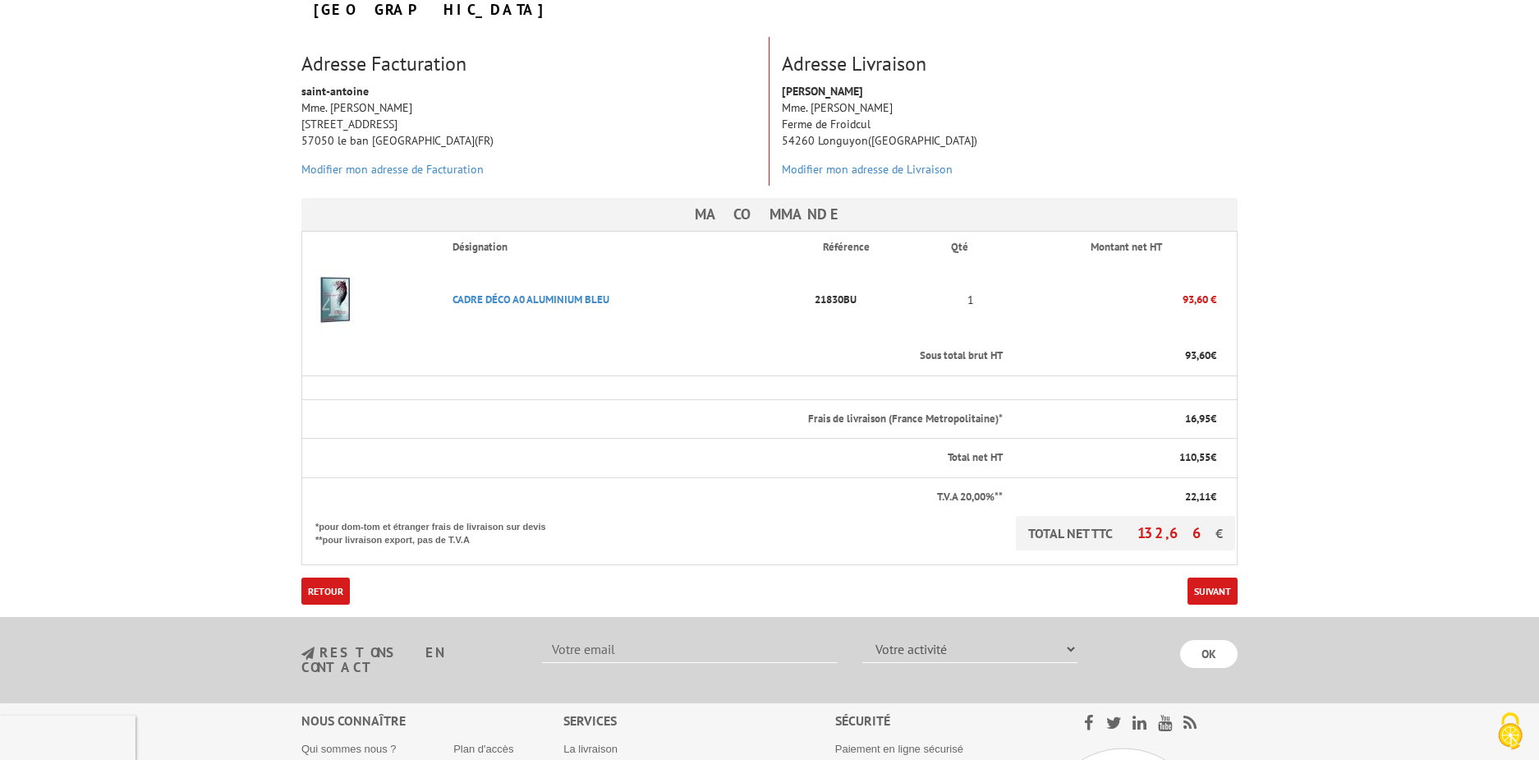
scroll to position [328, 0]
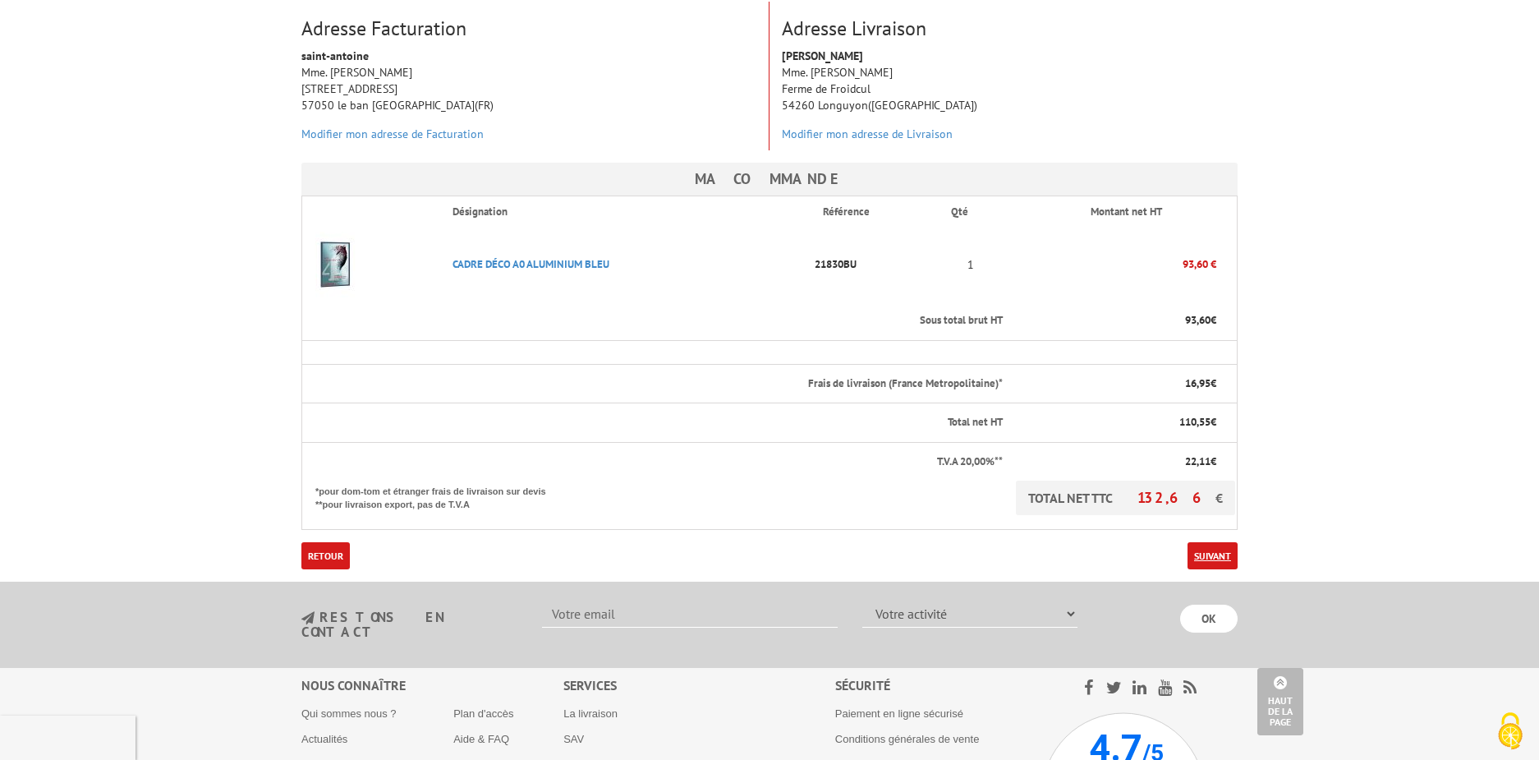
click at [1220, 542] on link "Suivant" at bounding box center [1212, 555] width 50 height 27
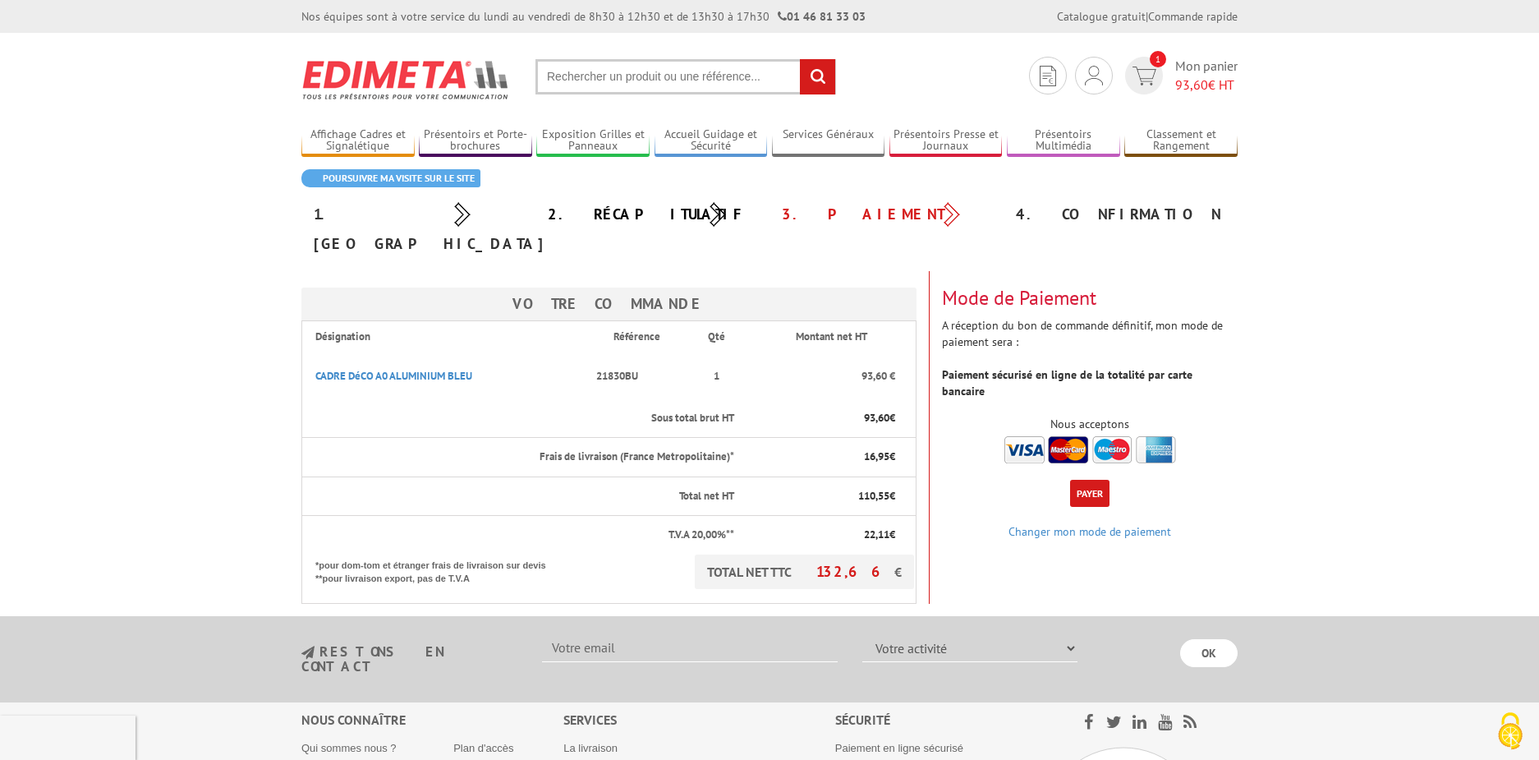
click at [1088, 480] on button "Payer" at bounding box center [1089, 493] width 39 height 27
click at [1096, 480] on button "Payer" at bounding box center [1089, 493] width 39 height 27
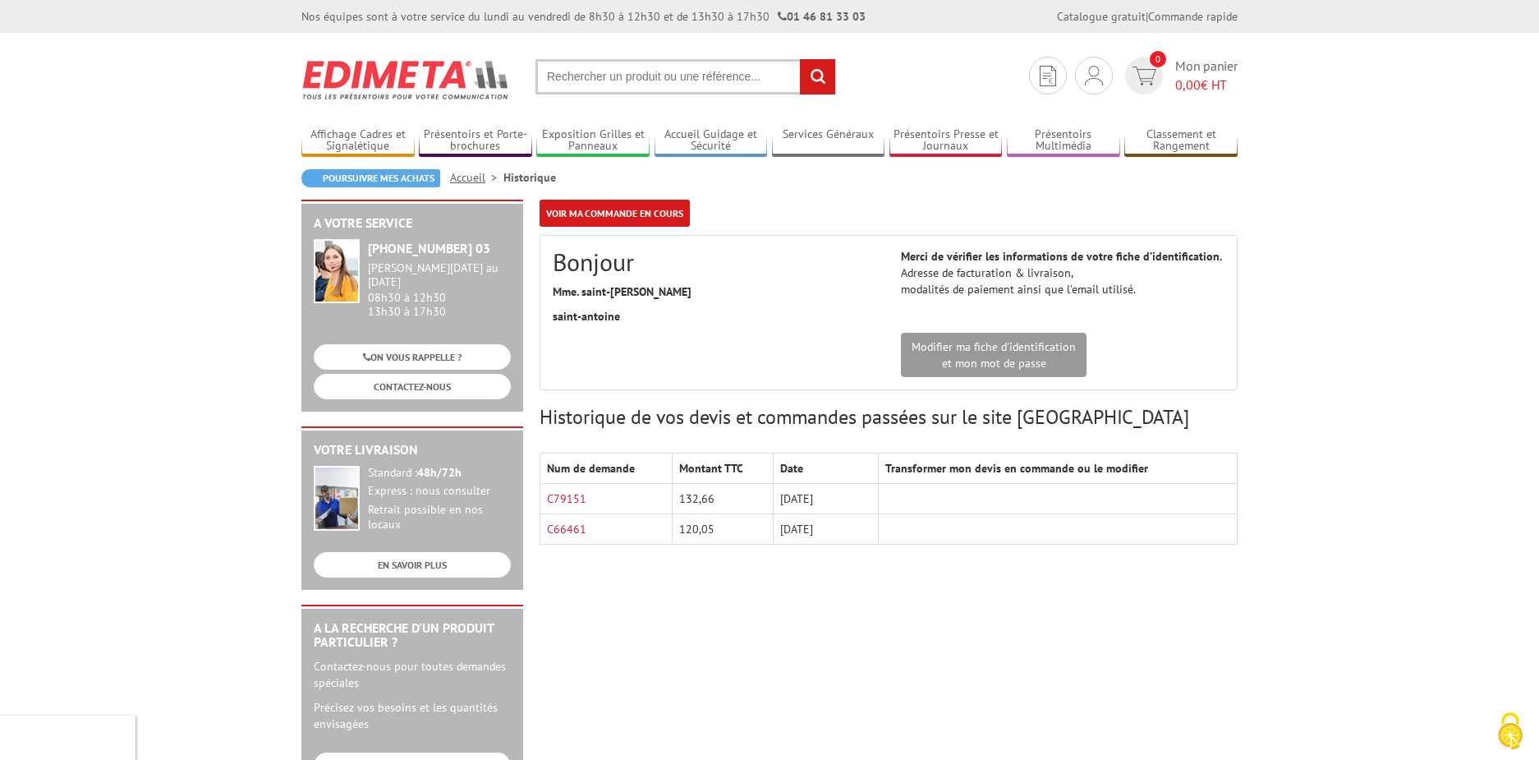
click at [558, 508] on td "C79151" at bounding box center [606, 499] width 132 height 30
click at [555, 503] on link "C79151" at bounding box center [566, 498] width 39 height 15
